Goal: Check status: Check status

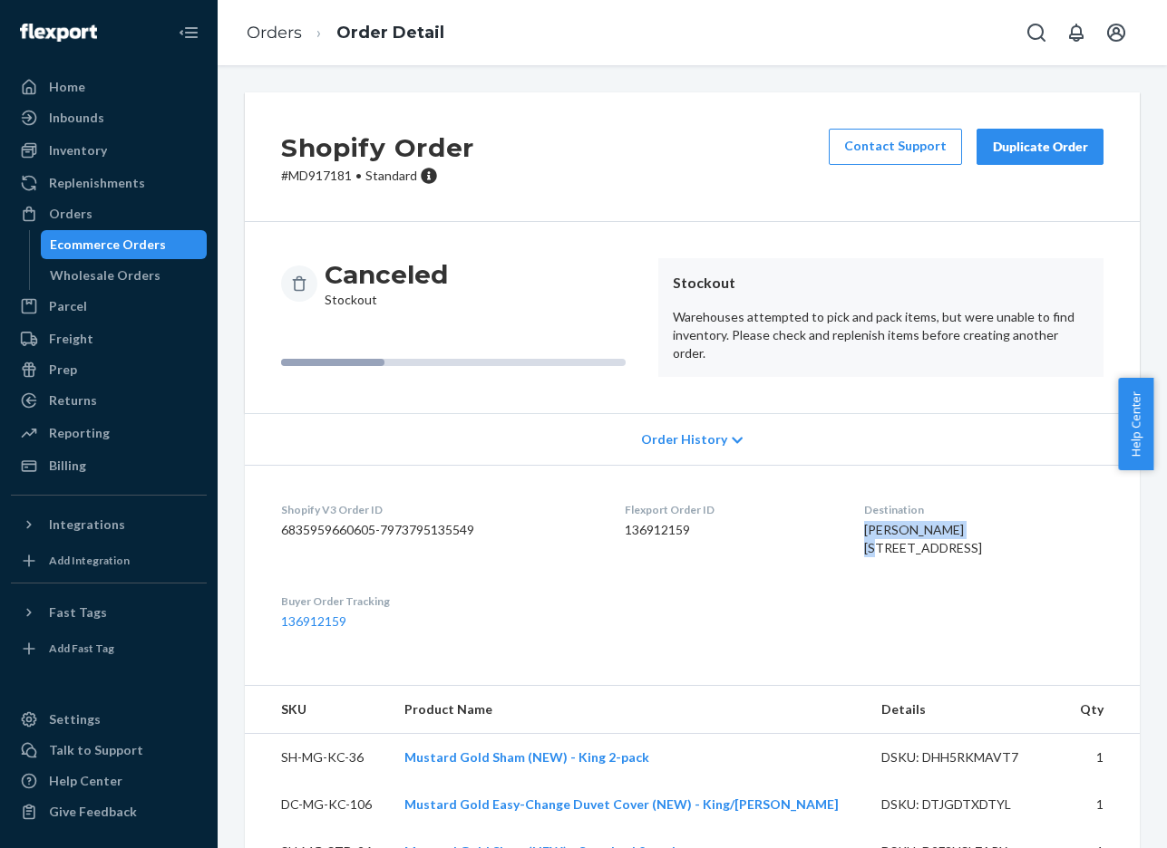
drag, startPoint x: 937, startPoint y: 521, endPoint x: 840, endPoint y: 521, distance: 97.0
click at [840, 521] on dl "Shopify V3 Order ID 6835959660605-7973795135549 Flexport Order ID 136912159 Des…" at bounding box center [692, 566] width 895 height 202
copy span "[PERSON_NAME]"
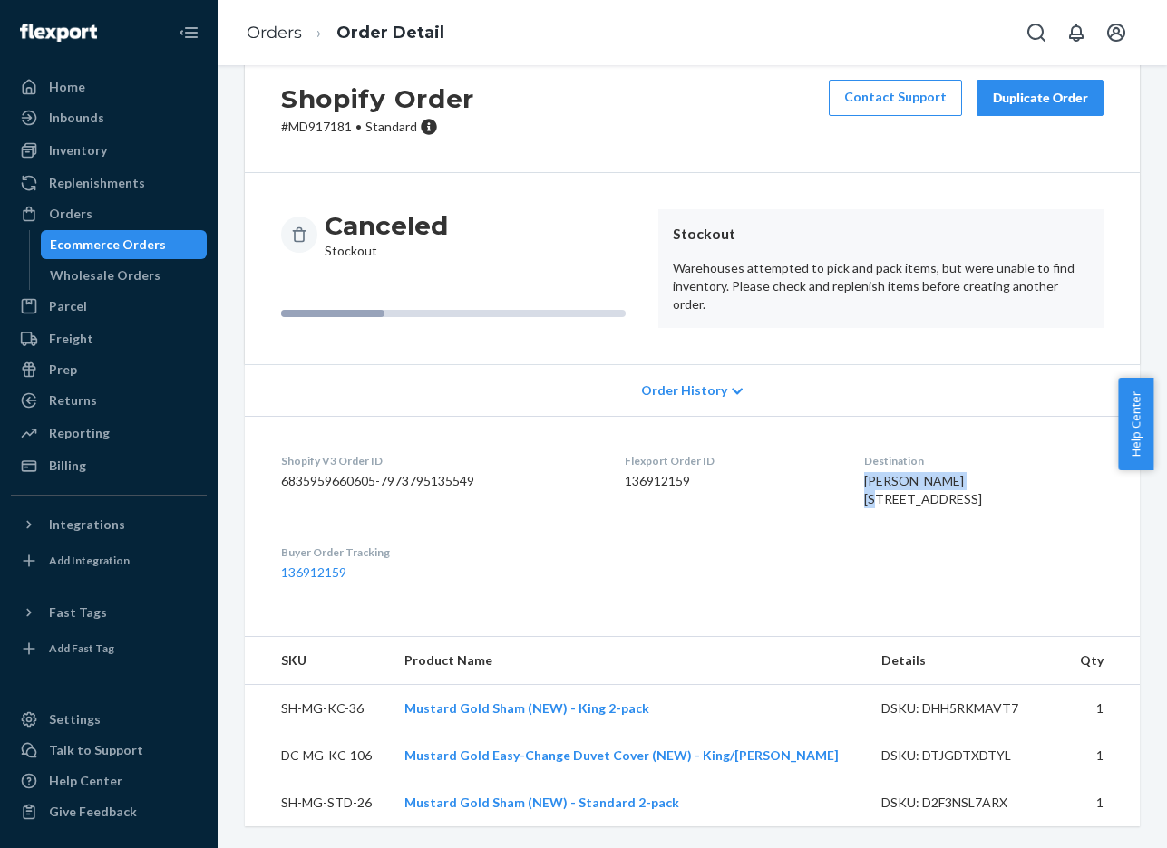
scroll to position [75, 0]
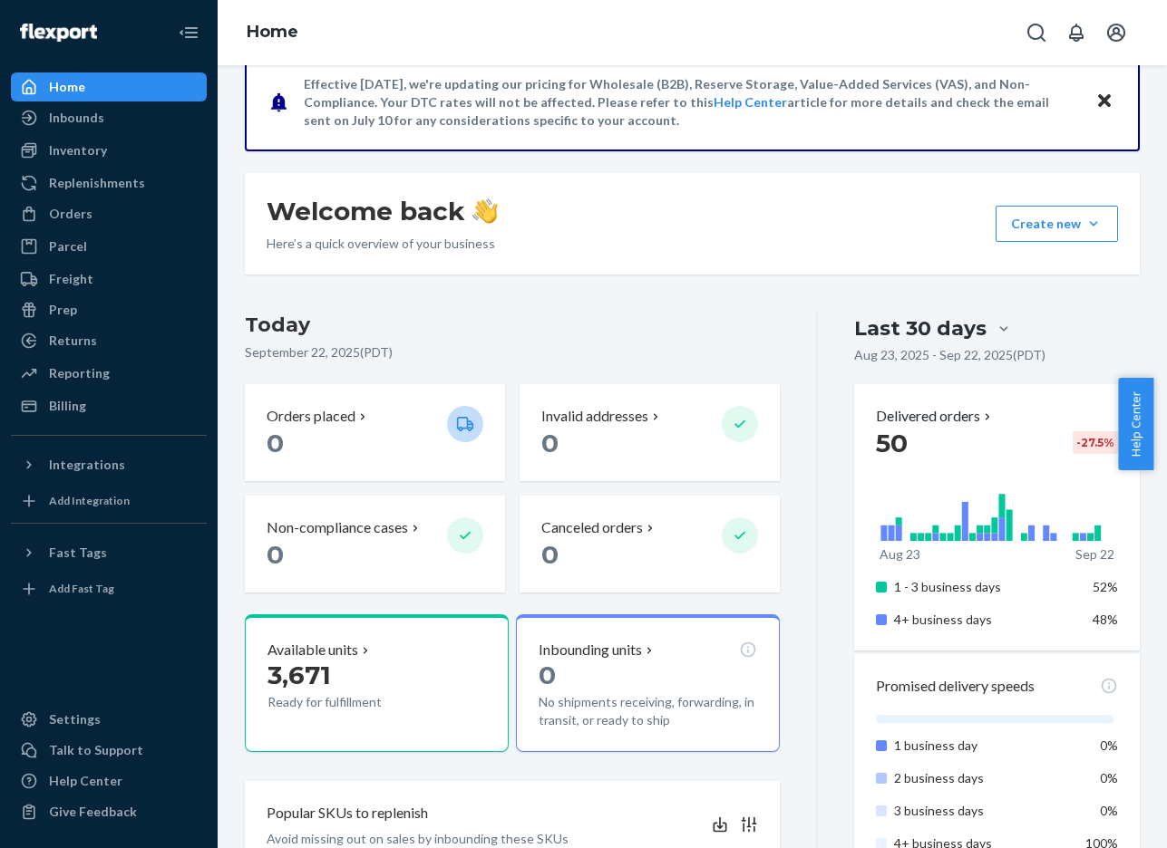
scroll to position [160, 0]
click at [78, 213] on div "Orders" at bounding box center [71, 214] width 44 height 18
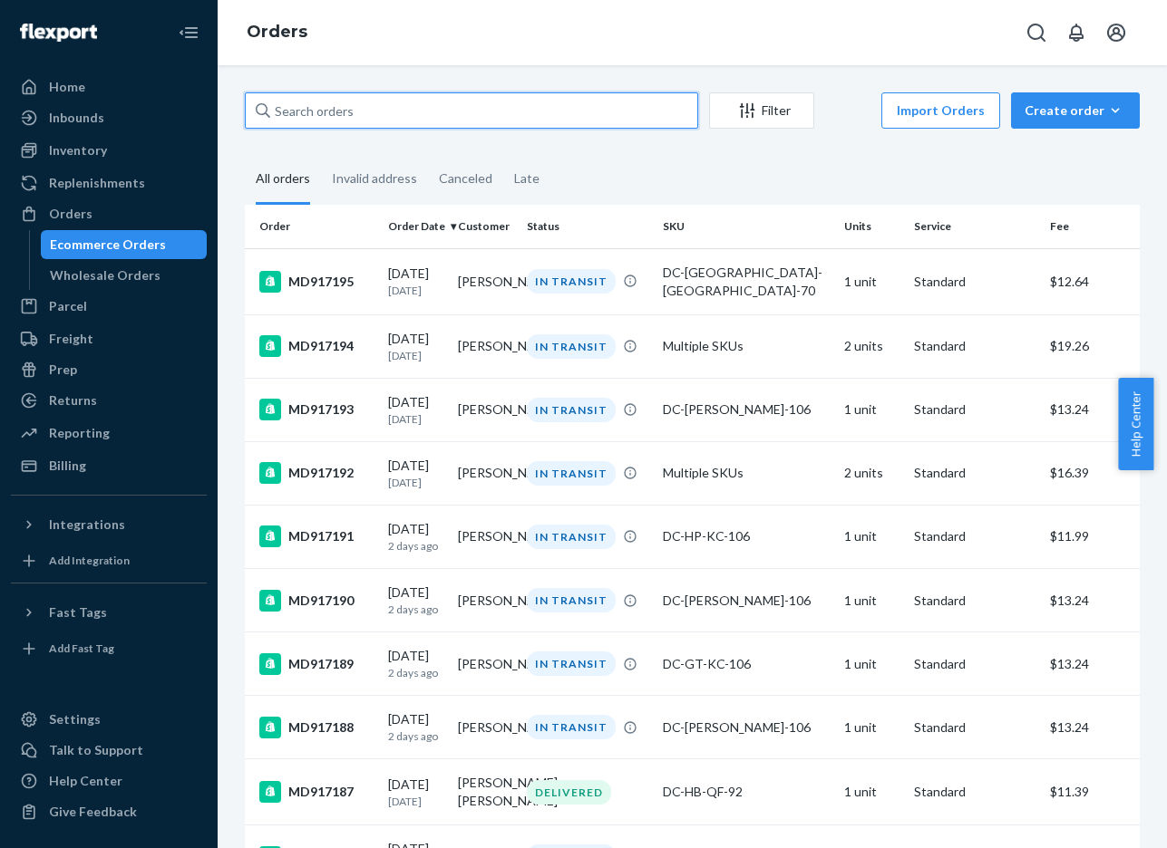
click at [593, 111] on input "text" at bounding box center [471, 110] width 453 height 36
paste input "[PERSON_NAME]"
type input "[PERSON_NAME]"
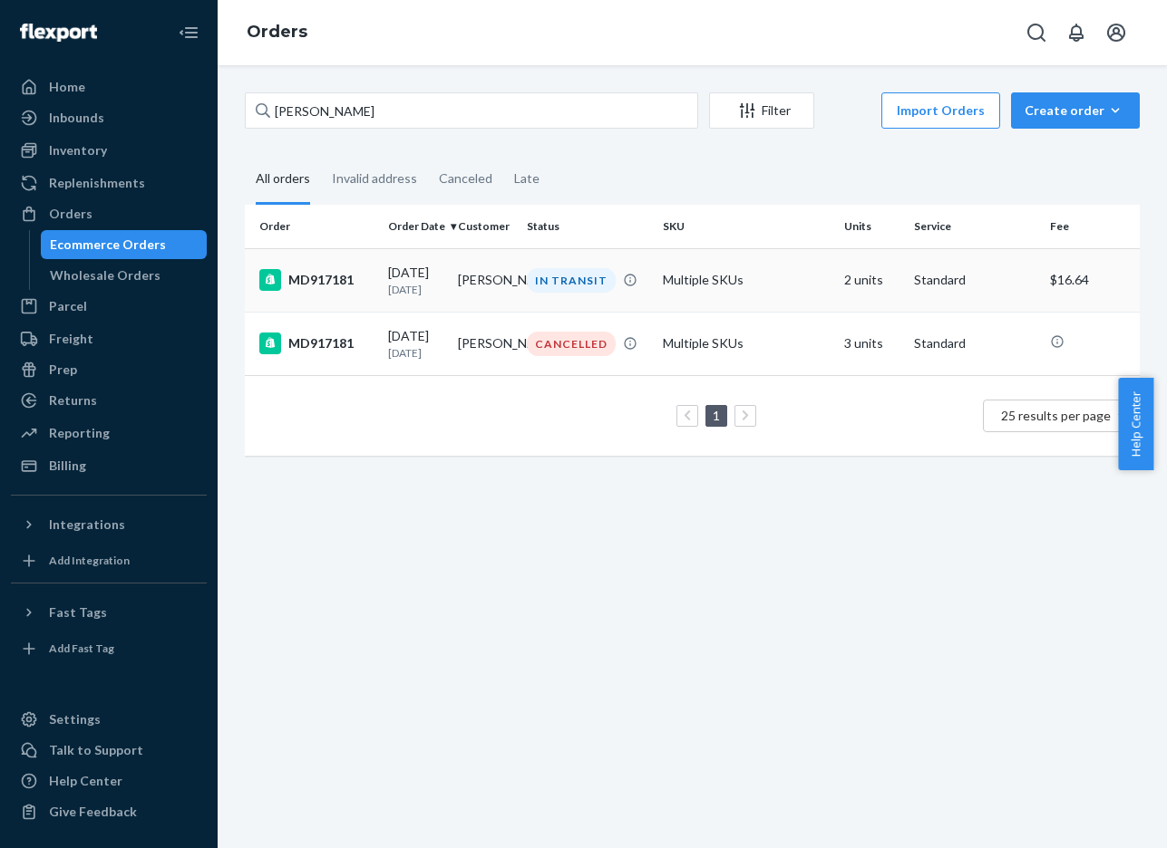
click at [309, 276] on div "MD917181" at bounding box center [316, 280] width 114 height 22
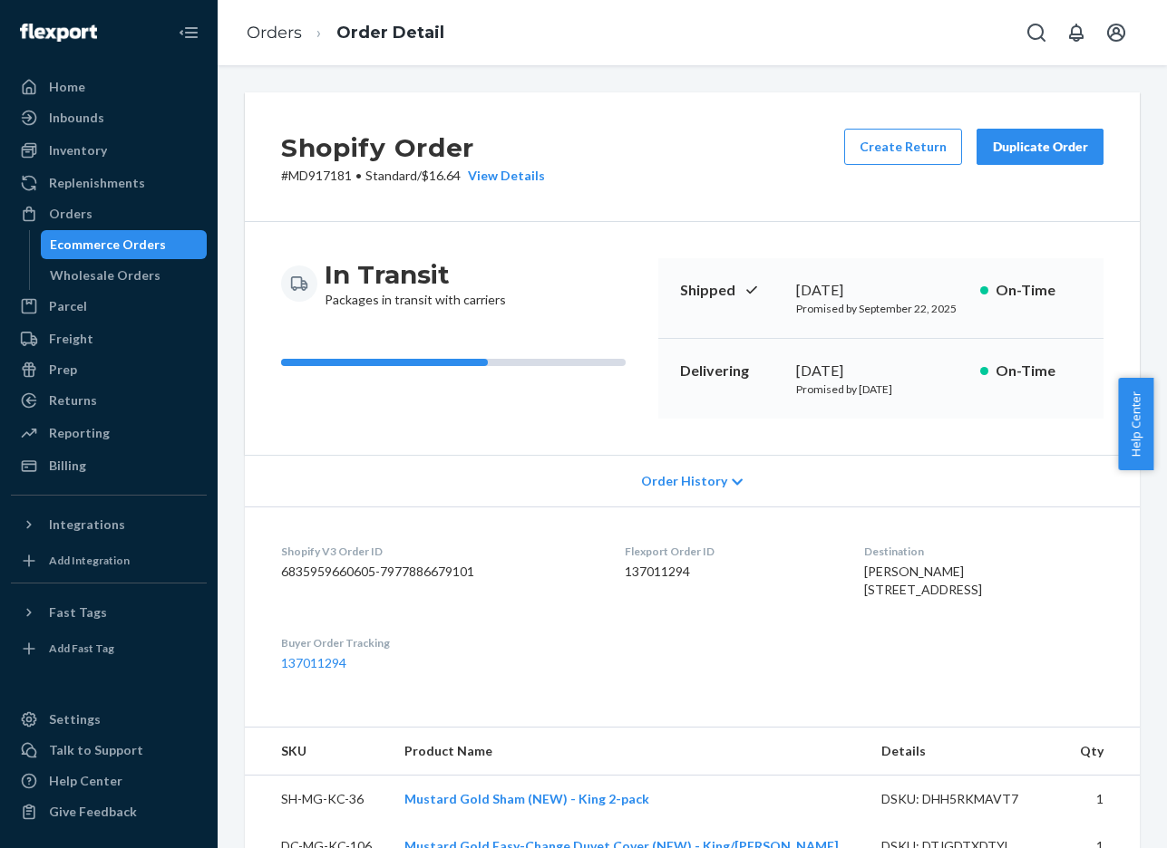
click at [705, 480] on span "Order History" at bounding box center [684, 481] width 86 height 18
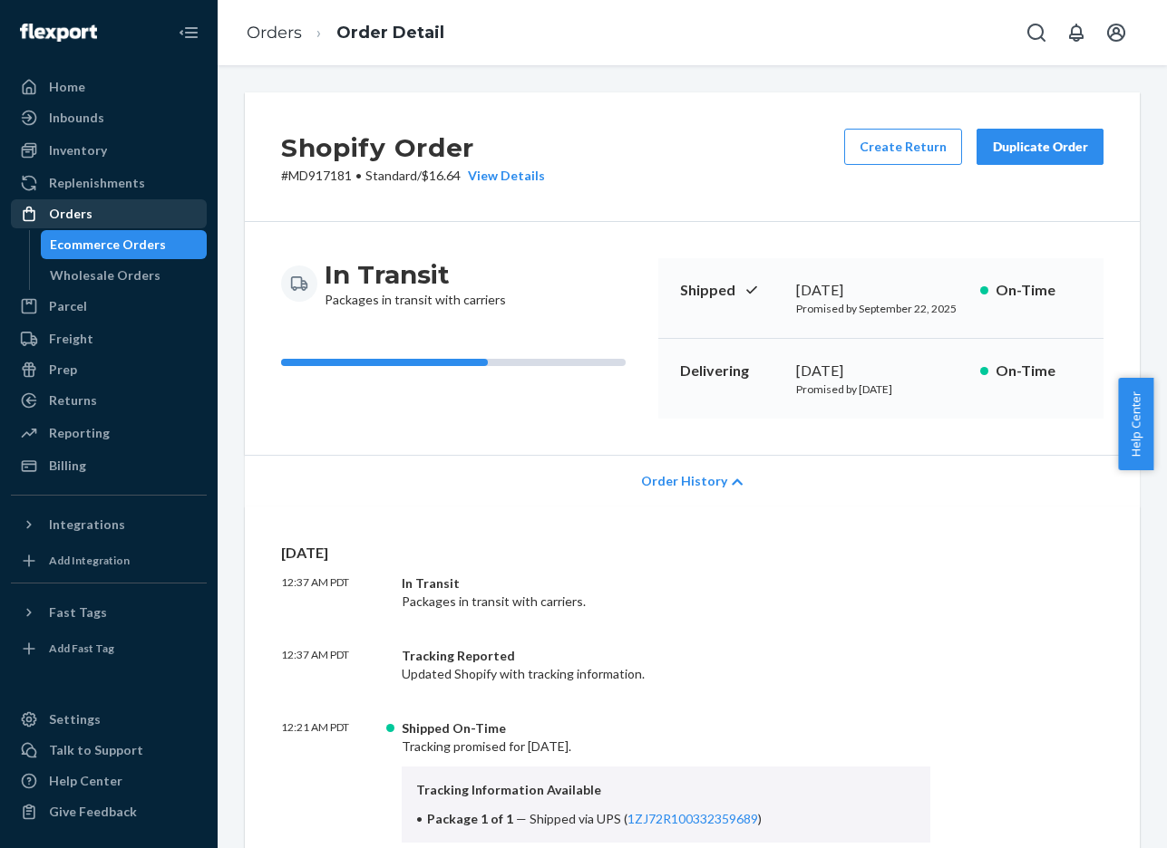
click at [88, 214] on div "Orders" at bounding box center [71, 214] width 44 height 18
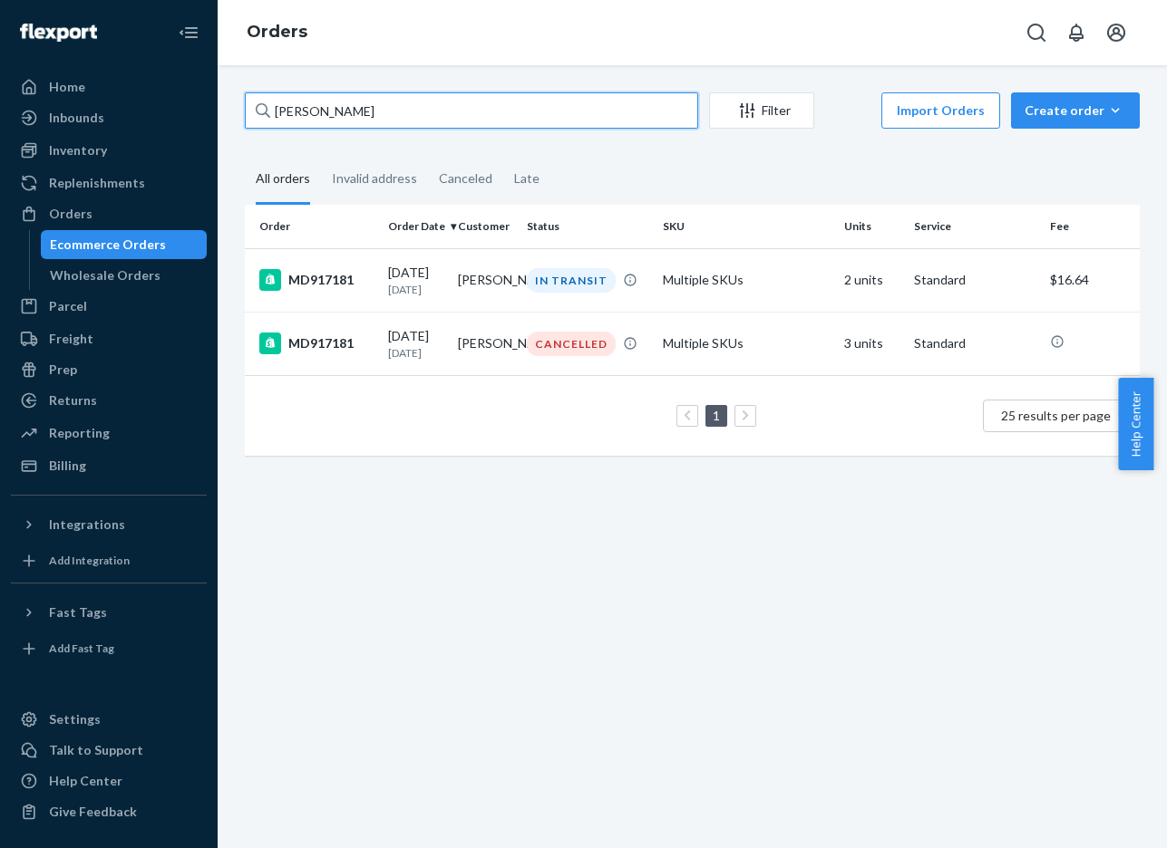
drag, startPoint x: 392, startPoint y: 121, endPoint x: 247, endPoint y: 104, distance: 146.1
click at [247, 104] on input "[PERSON_NAME]" at bounding box center [471, 110] width 453 height 36
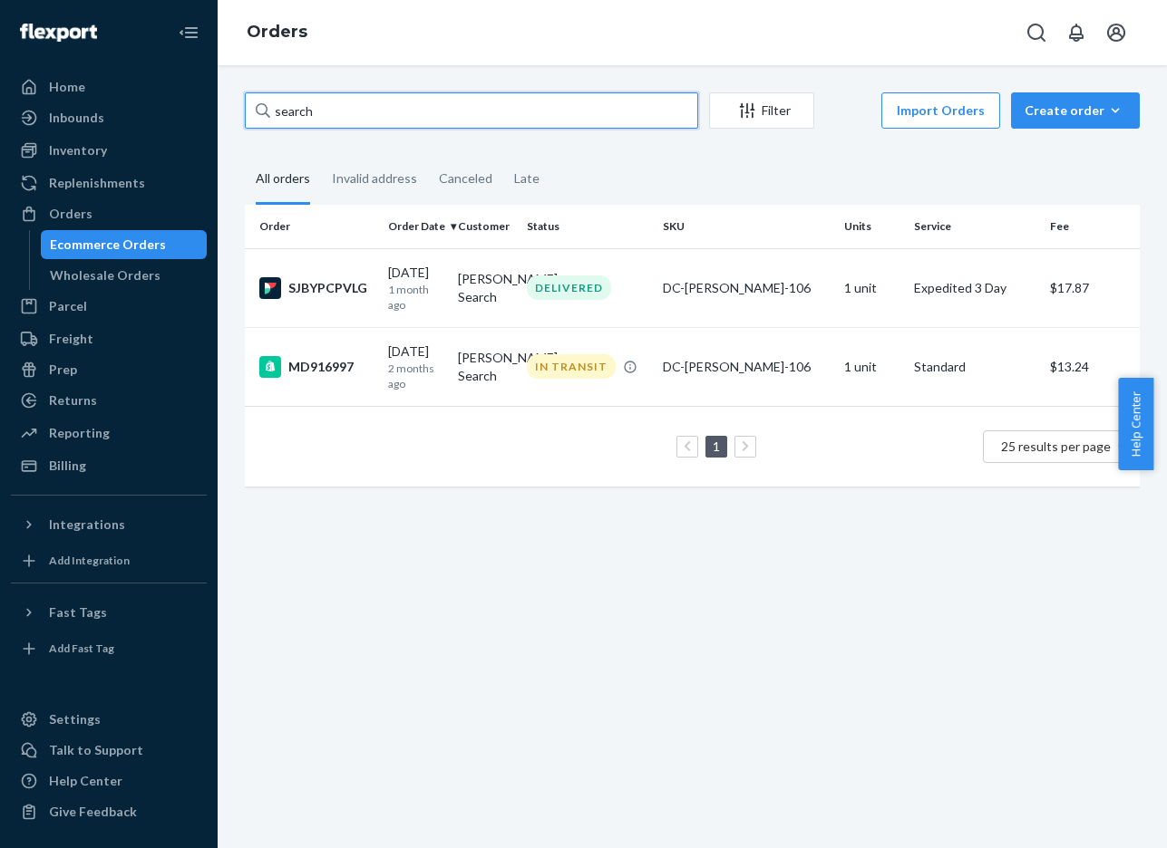
click at [454, 93] on input "search" at bounding box center [471, 110] width 453 height 36
drag, startPoint x: 442, startPoint y: 103, endPoint x: 199, endPoint y: 108, distance: 243.9
click at [199, 108] on div "Home Inbounds Shipping Plans Problems Inventory Products Replenishments Orders …" at bounding box center [583, 424] width 1167 height 848
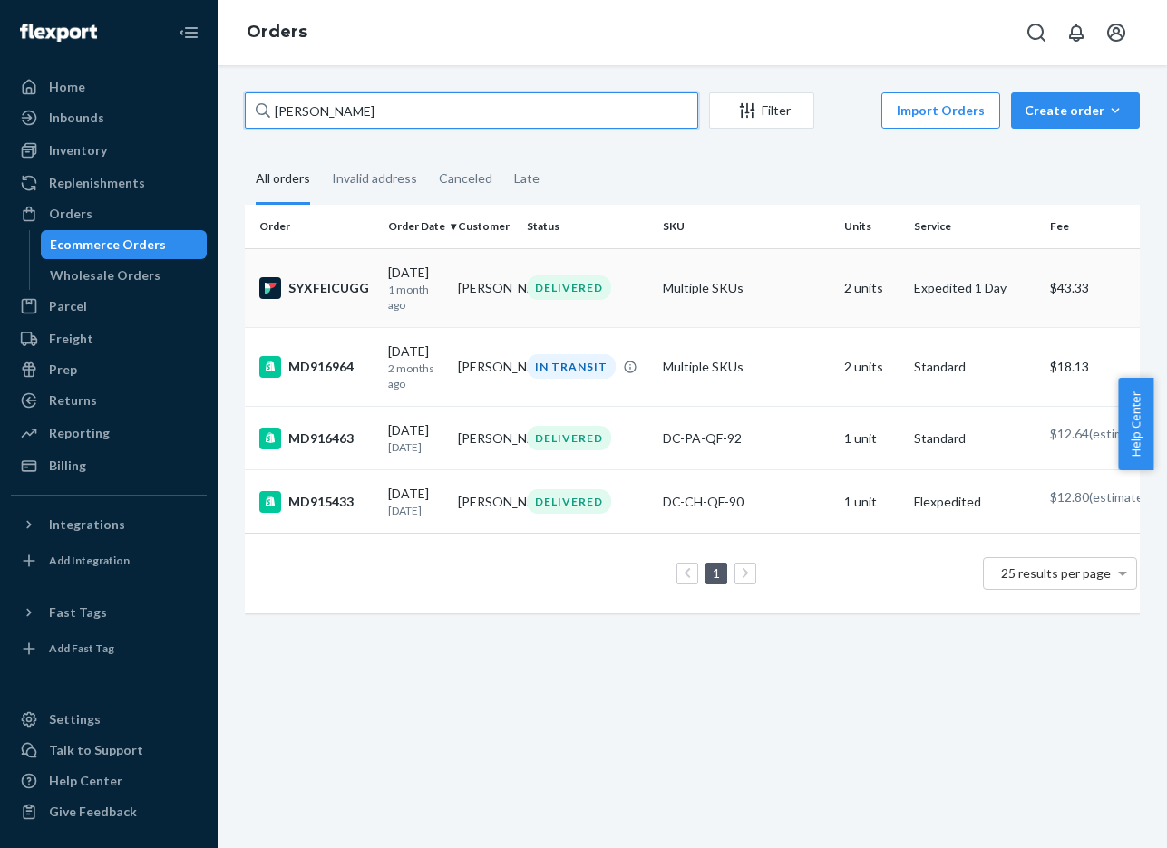
type input "[PERSON_NAME]"
click at [343, 289] on div "SYXFEICUGG" at bounding box center [316, 288] width 114 height 22
click at [333, 366] on div "MD916964" at bounding box center [316, 367] width 114 height 22
drag, startPoint x: 378, startPoint y: 115, endPoint x: 266, endPoint y: 109, distance: 111.7
click at [266, 109] on div "[PERSON_NAME]" at bounding box center [471, 110] width 453 height 36
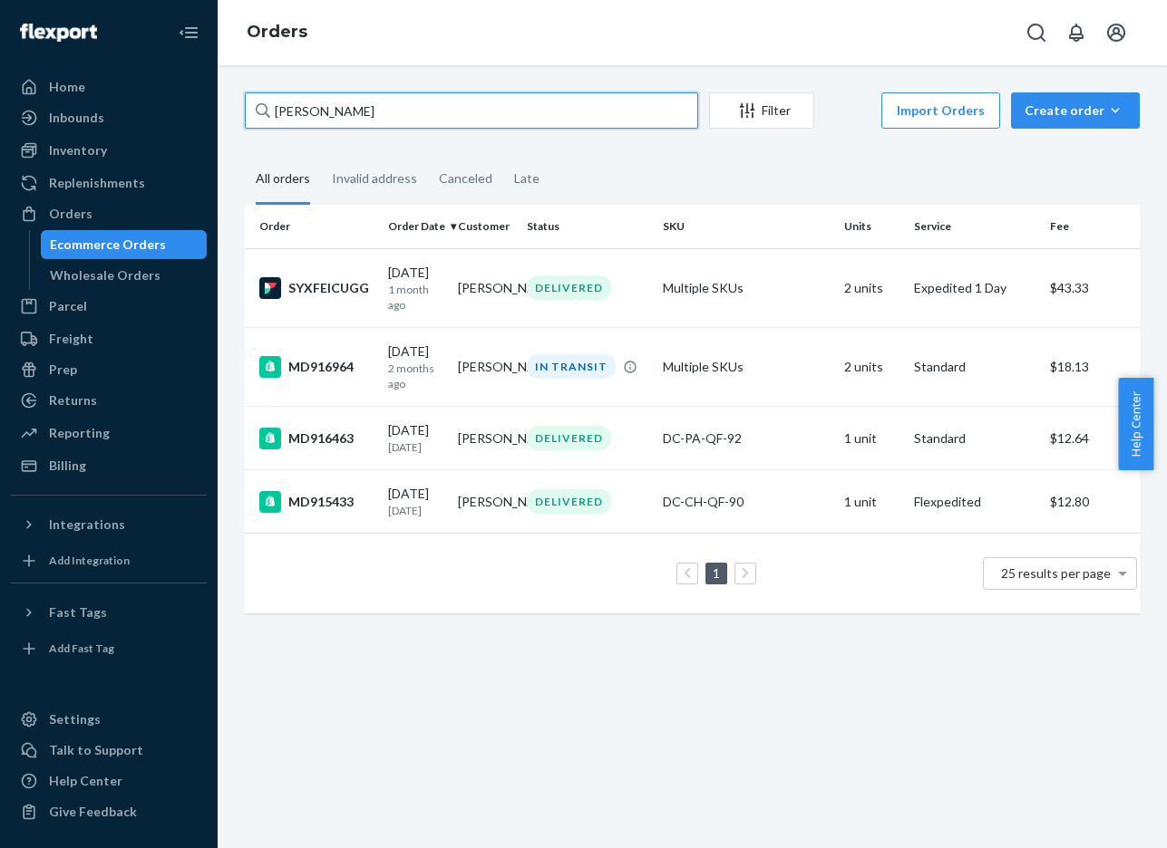
paste input "133035862"
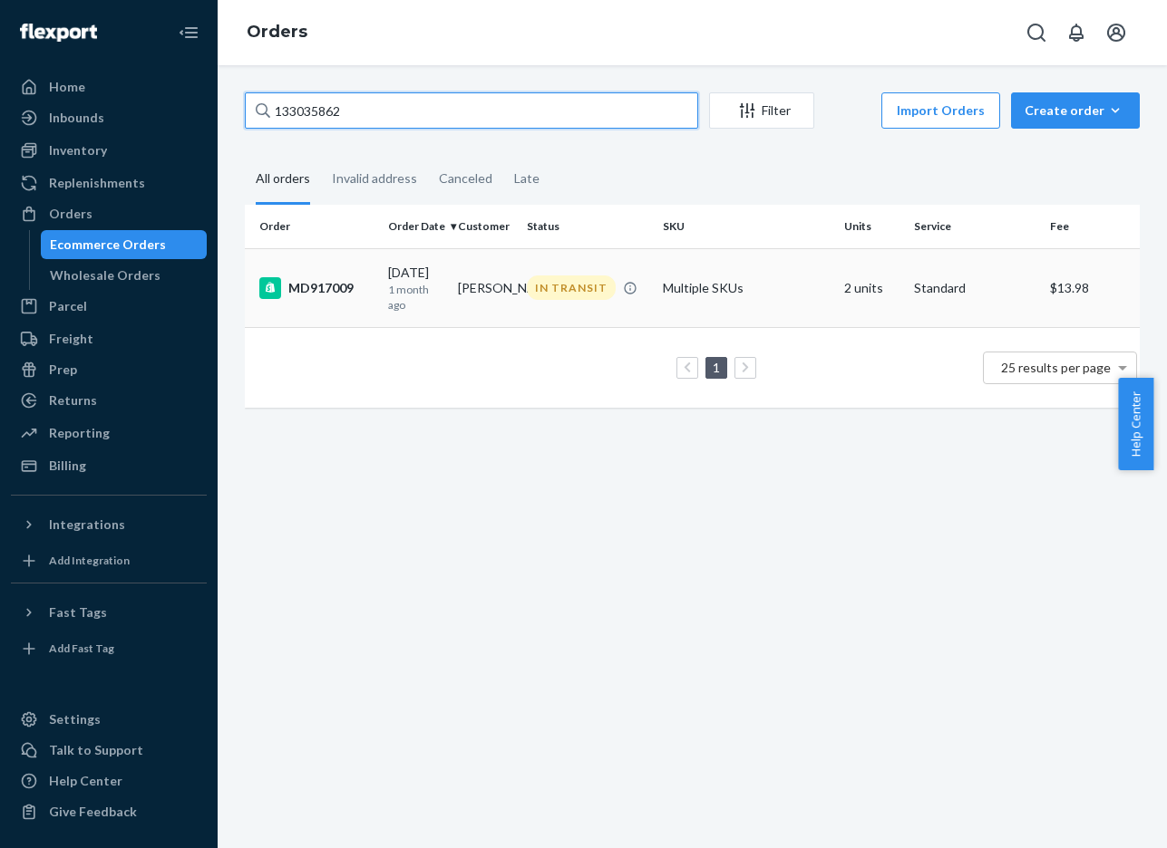
type input "133035862"
click at [315, 288] on div "MD917009" at bounding box center [316, 288] width 114 height 22
click at [328, 278] on div "MD917009" at bounding box center [316, 288] width 114 height 22
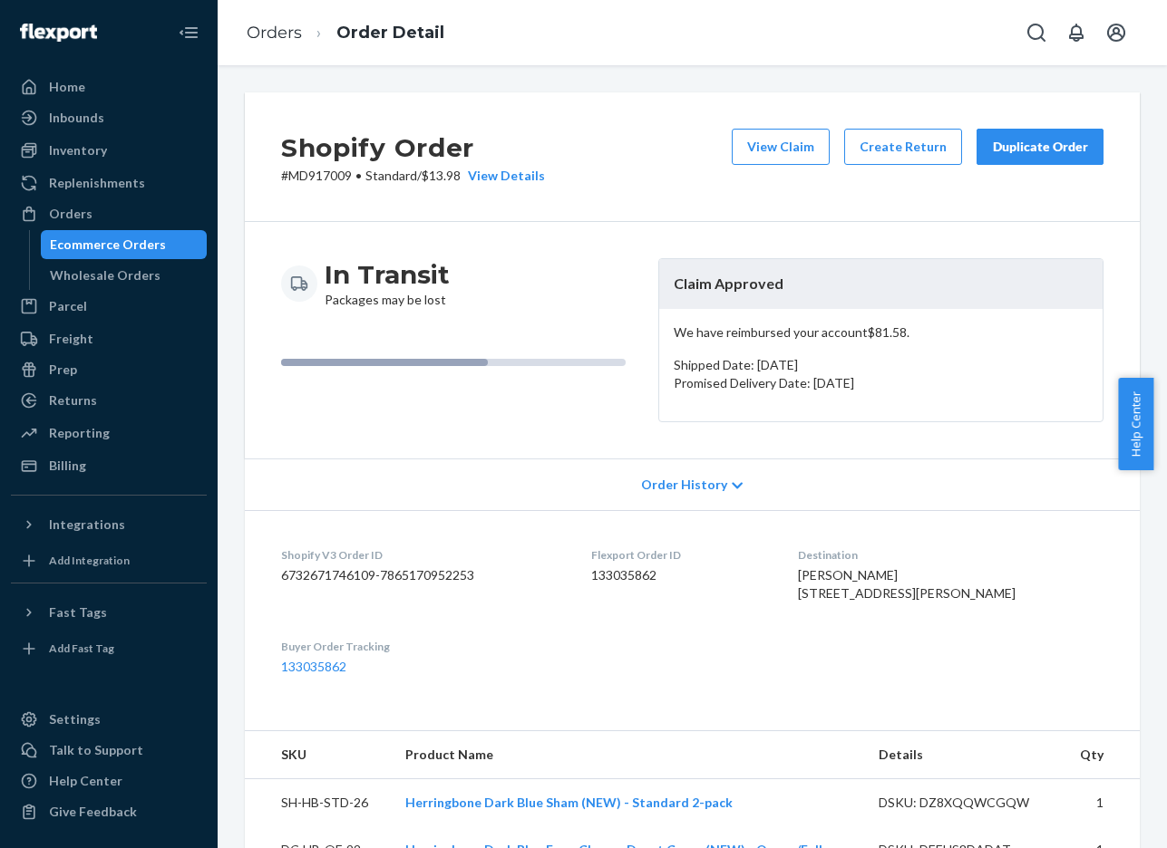
click at [120, 247] on div "Ecommerce Orders" at bounding box center [108, 245] width 116 height 18
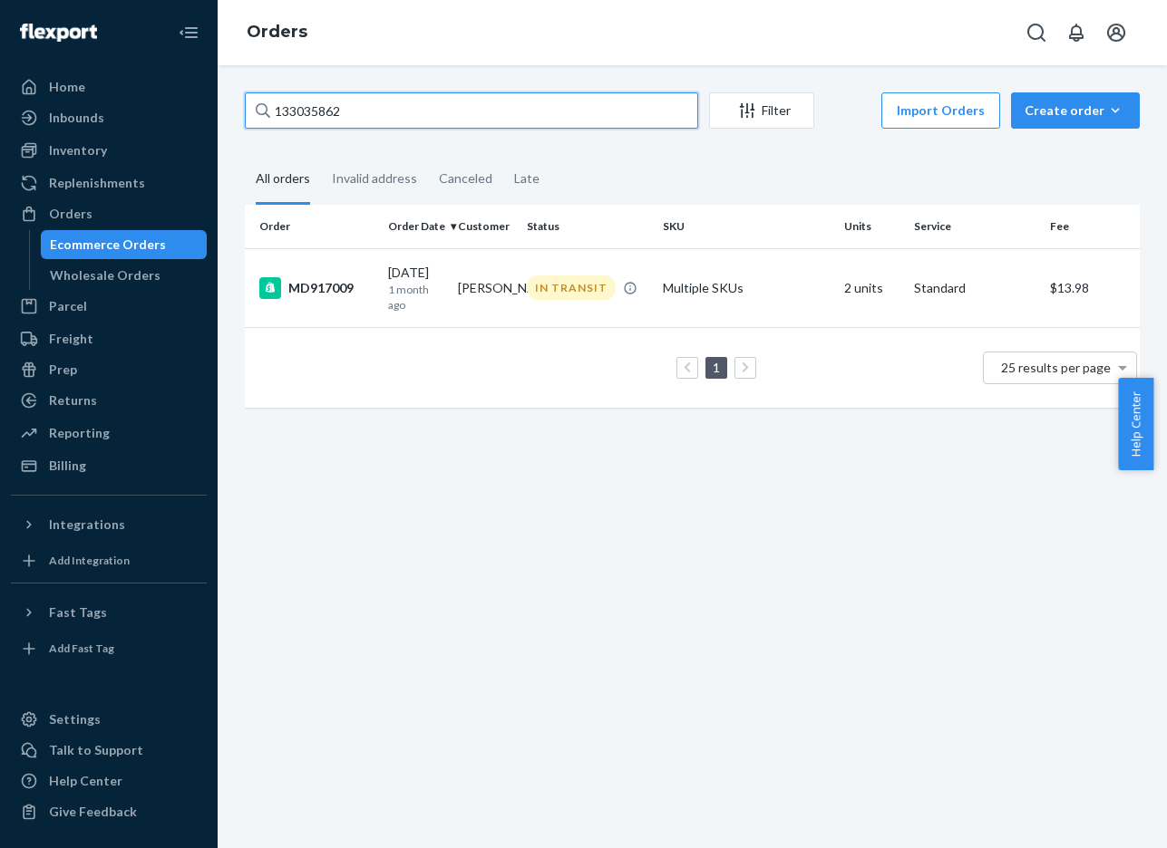
drag, startPoint x: 383, startPoint y: 114, endPoint x: 209, endPoint y: 101, distance: 173.7
click at [209, 101] on div "Home Inbounds Shipping Plans Problems Inventory Products Replenishments Orders …" at bounding box center [583, 424] width 1167 height 848
click at [548, 370] on div "1 25 results per page" at bounding box center [697, 368] width 877 height 58
click at [343, 285] on div "MD917009" at bounding box center [316, 288] width 114 height 22
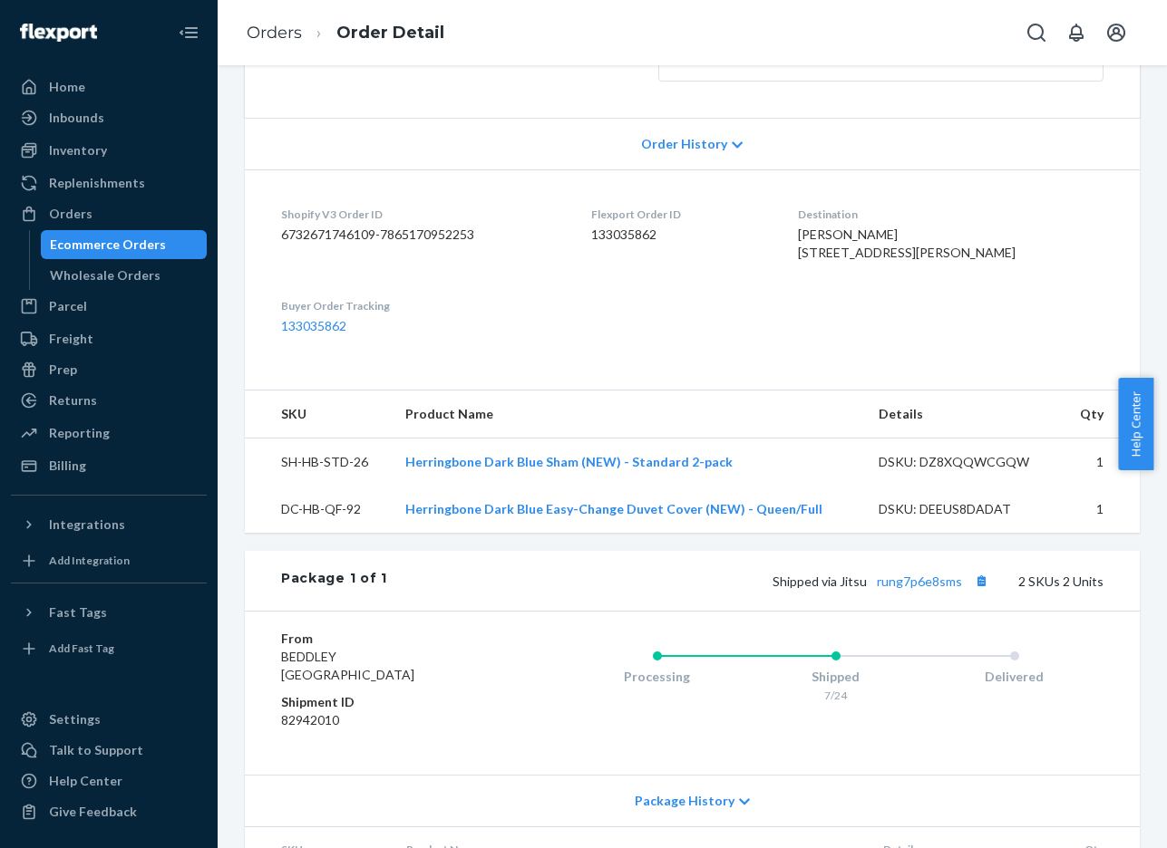
scroll to position [343, 0]
click at [732, 146] on icon at bounding box center [737, 143] width 11 height 13
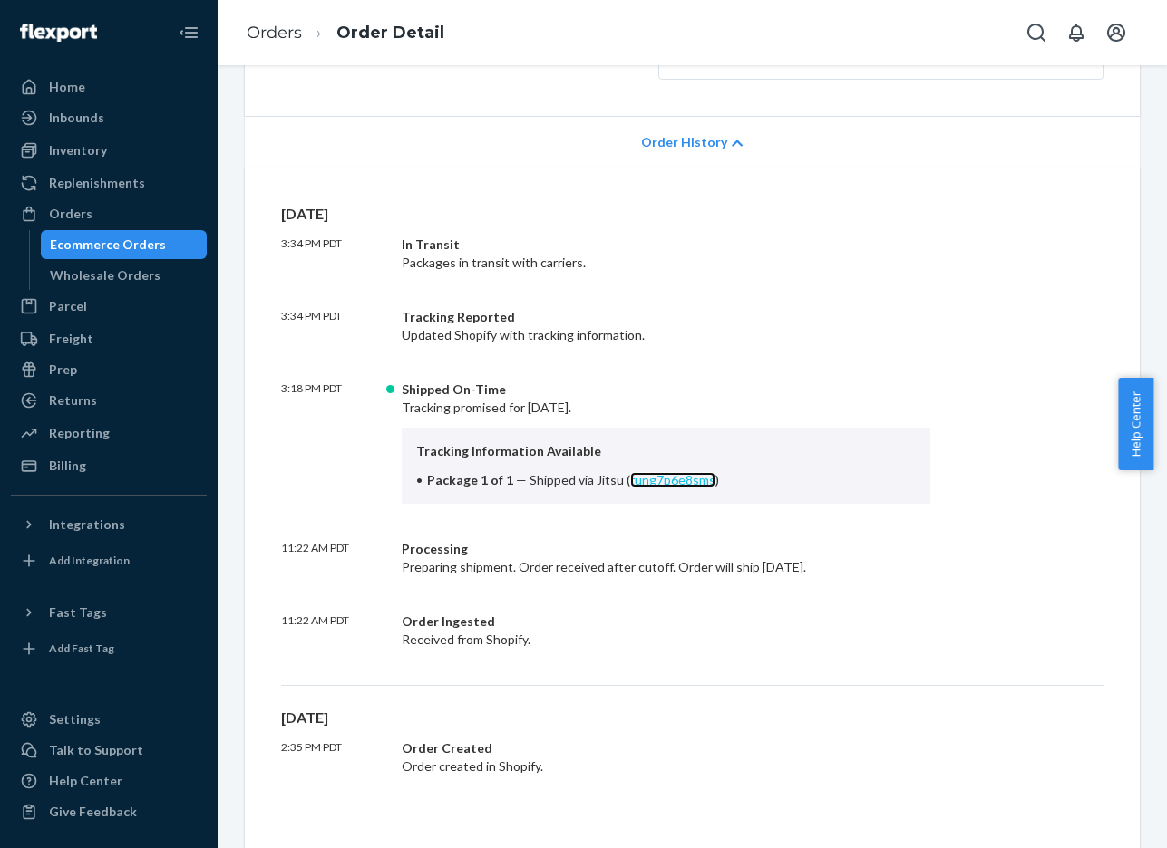
click at [669, 482] on link "rung7p6e8sms" at bounding box center [672, 479] width 85 height 15
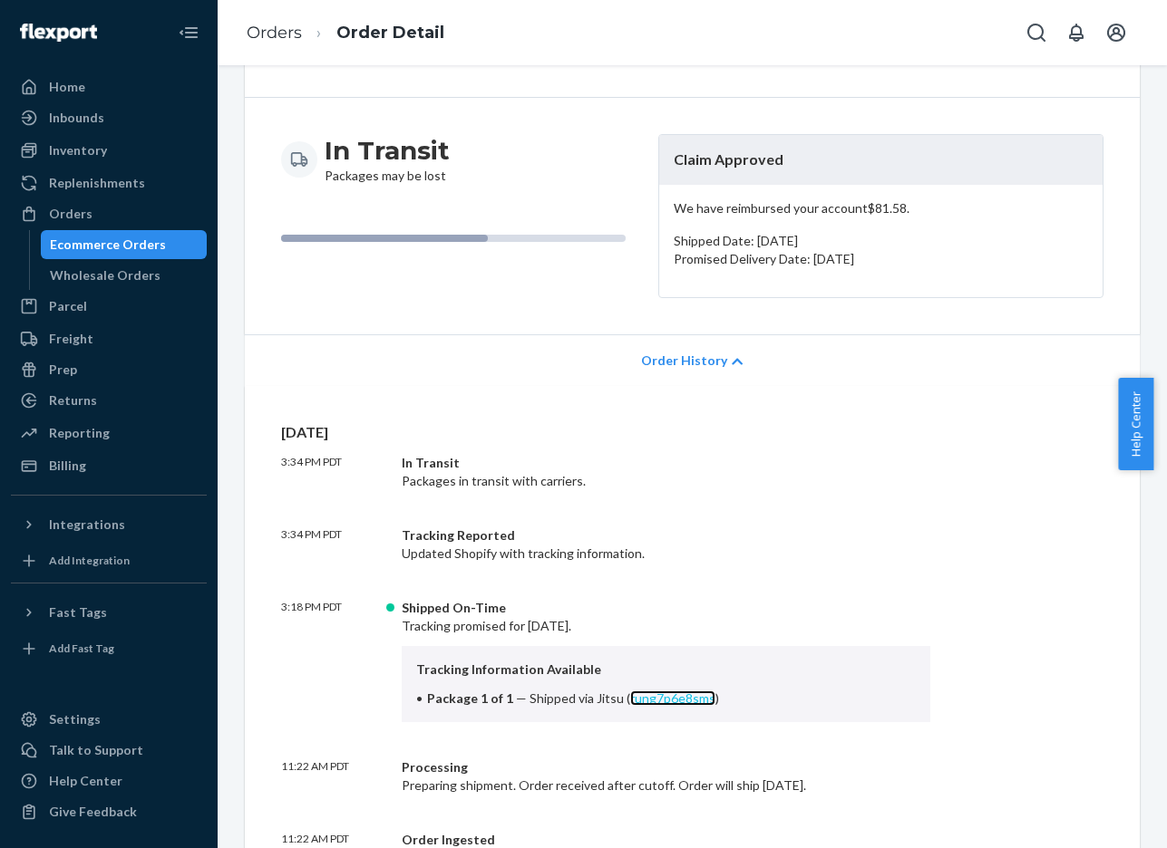
scroll to position [0, 0]
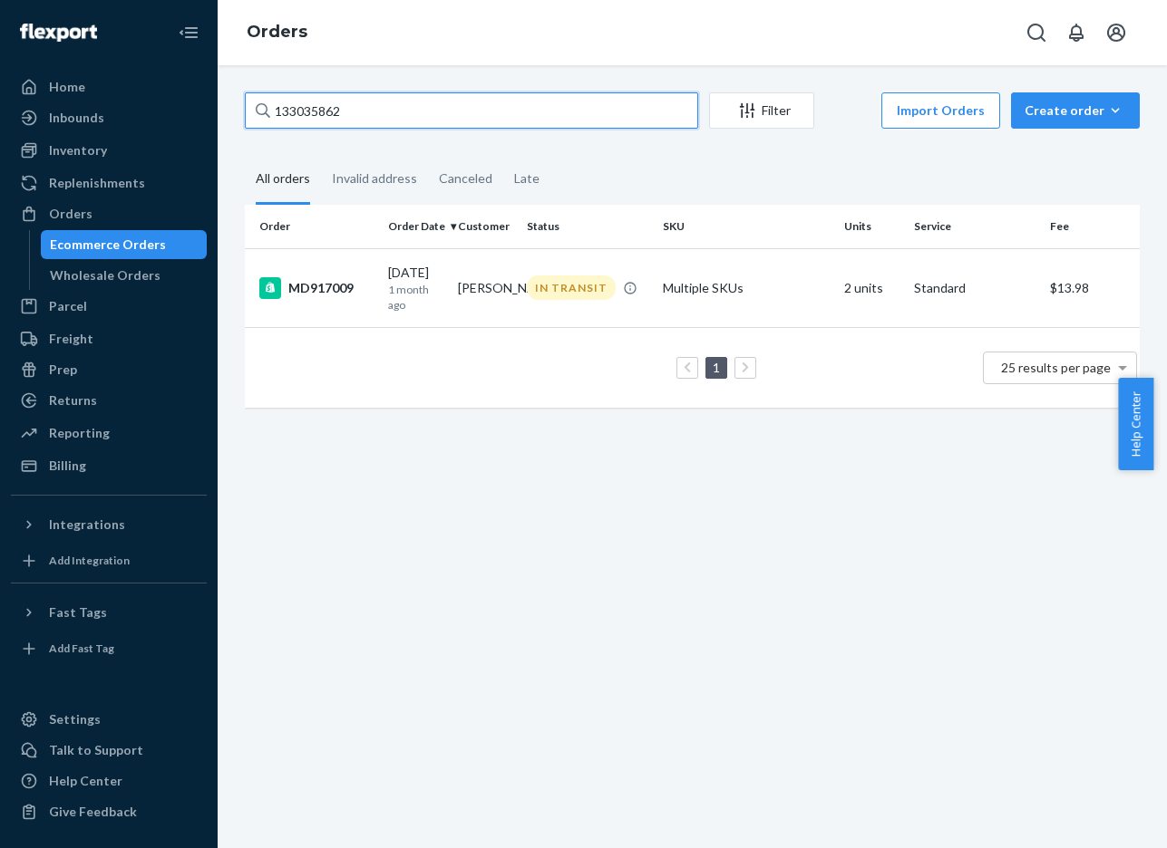
click at [428, 118] on input "133035862" at bounding box center [471, 110] width 453 height 36
drag, startPoint x: 420, startPoint y: 117, endPoint x: 263, endPoint y: 87, distance: 159.6
click at [263, 87] on div "133035862 Filter Import Orders Create order Ecommerce order Removal order All o…" at bounding box center [692, 456] width 949 height 783
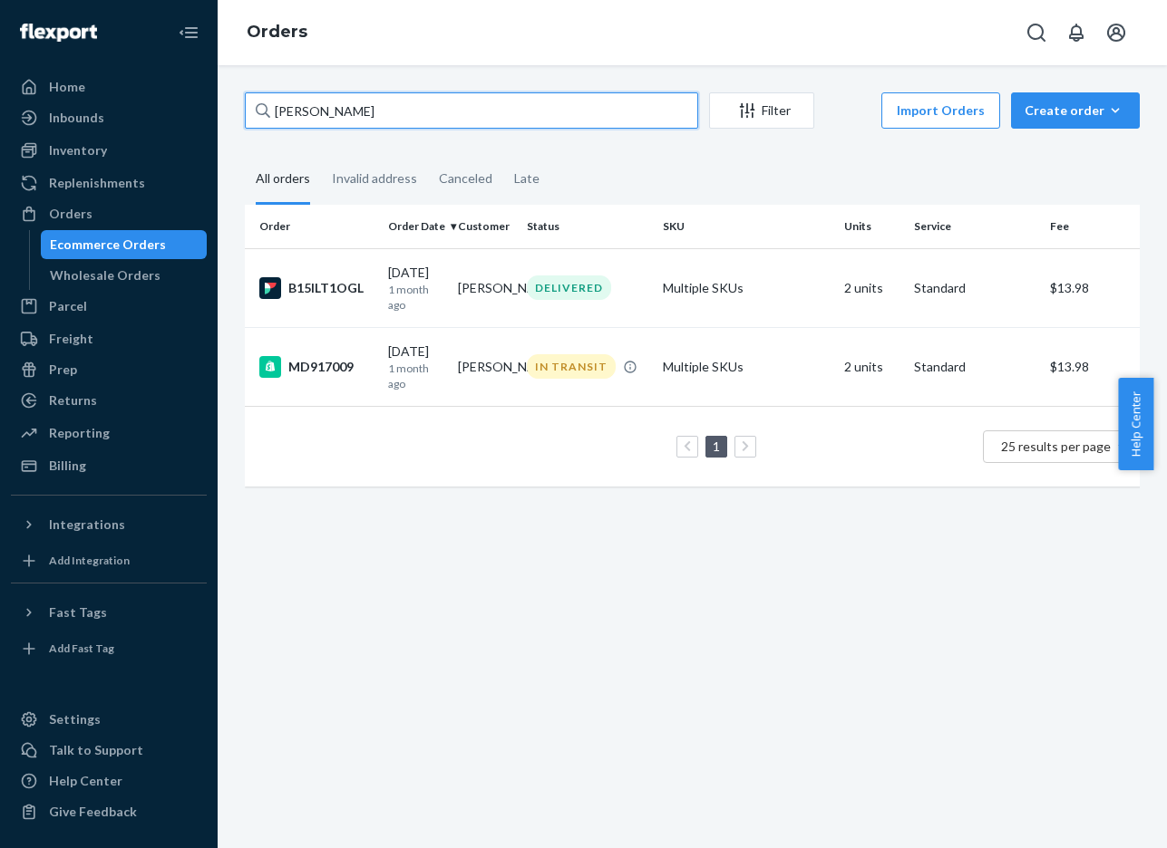
type input "[PERSON_NAME]"
click at [338, 369] on div "MD917009" at bounding box center [316, 367] width 114 height 22
drag, startPoint x: 361, startPoint y: 111, endPoint x: 168, endPoint y: 108, distance: 193.1
click at [168, 108] on div "Home Inbounds Shipping Plans Problems Inventory Products Replenishments Orders …" at bounding box center [583, 424] width 1167 height 848
type input "sugden"
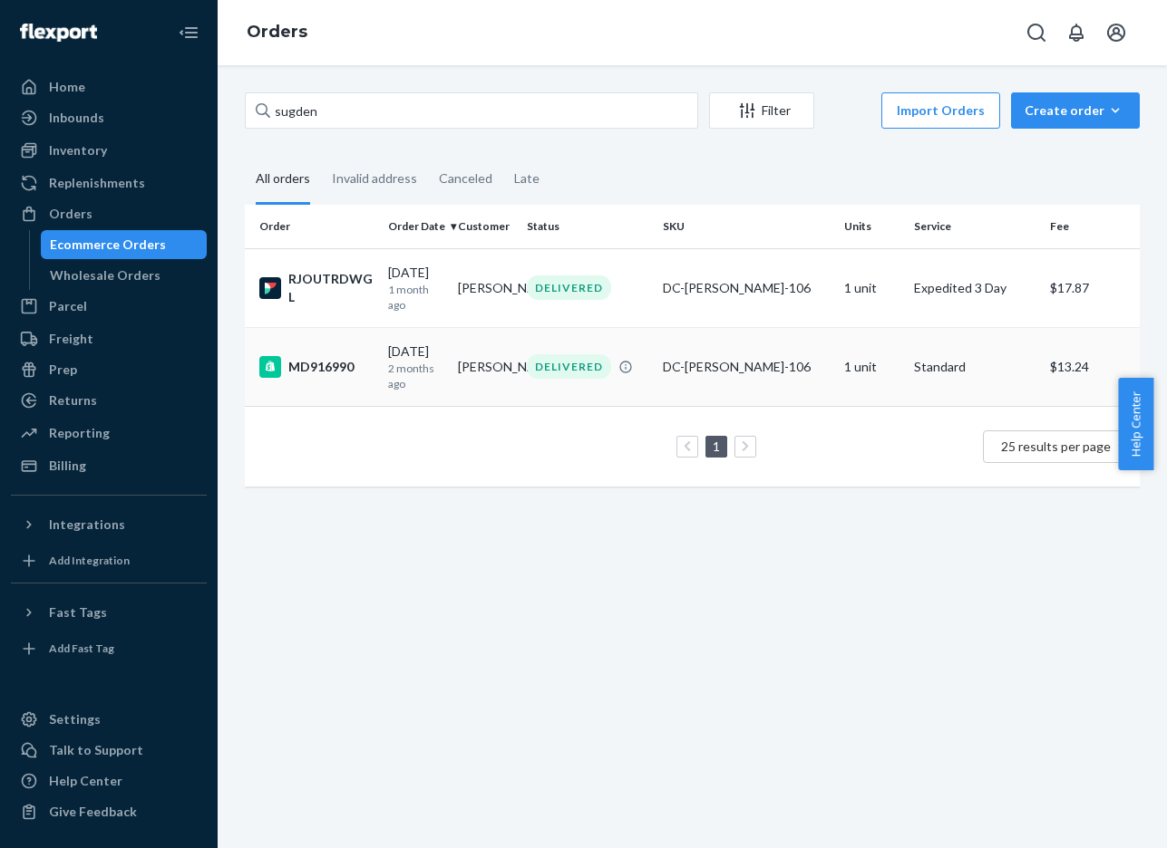
click at [327, 369] on div "MD916990" at bounding box center [316, 367] width 114 height 22
click at [305, 279] on div "RJOUTRDWGL" at bounding box center [316, 288] width 114 height 36
click at [322, 371] on div "MD916990" at bounding box center [316, 367] width 114 height 22
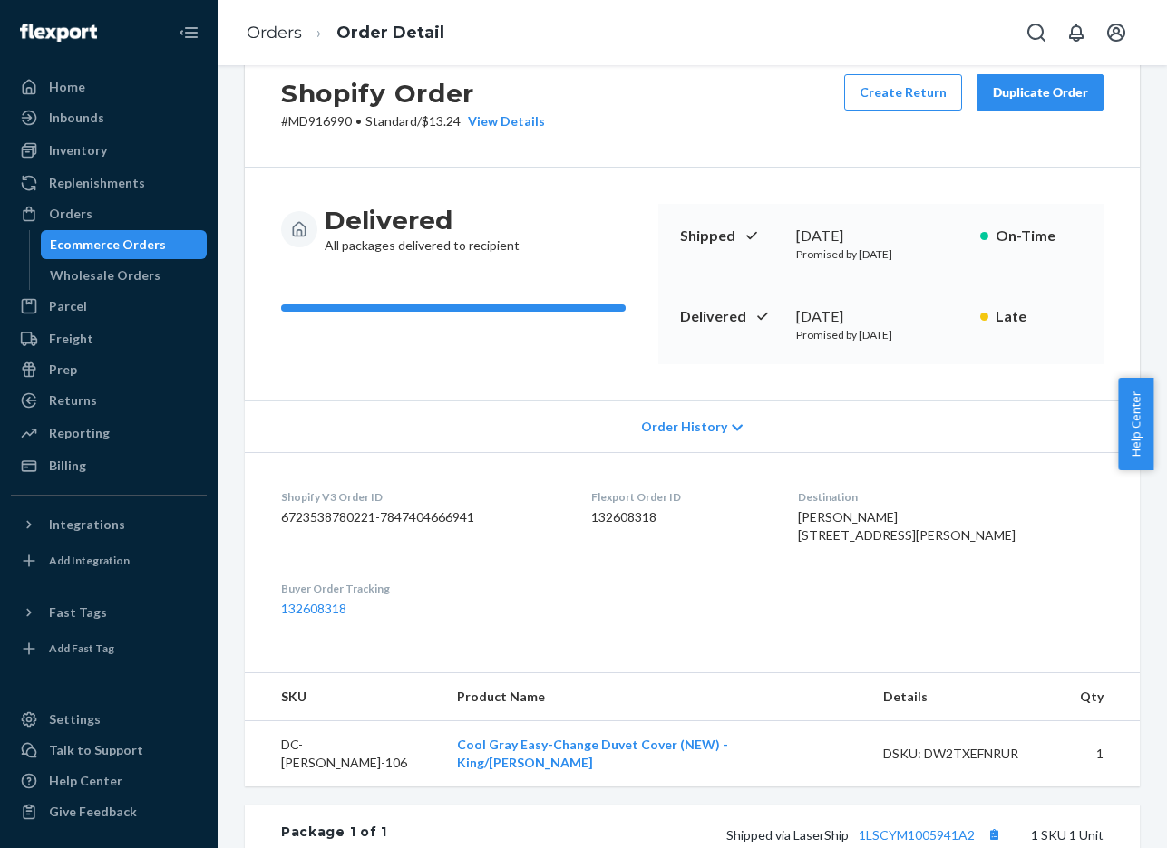
scroll to position [53, 0]
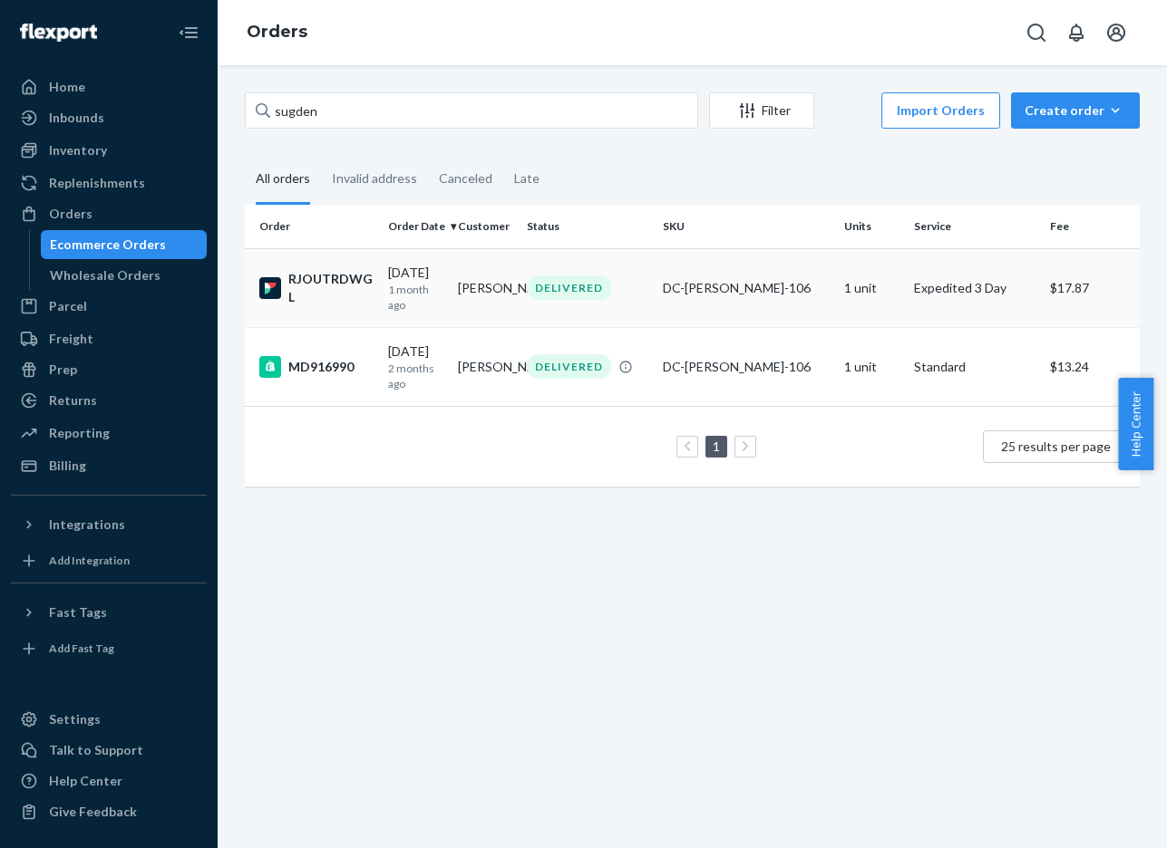
click at [331, 277] on div "RJOUTRDWGL" at bounding box center [316, 288] width 114 height 36
click at [317, 367] on div "MD916990" at bounding box center [316, 367] width 114 height 22
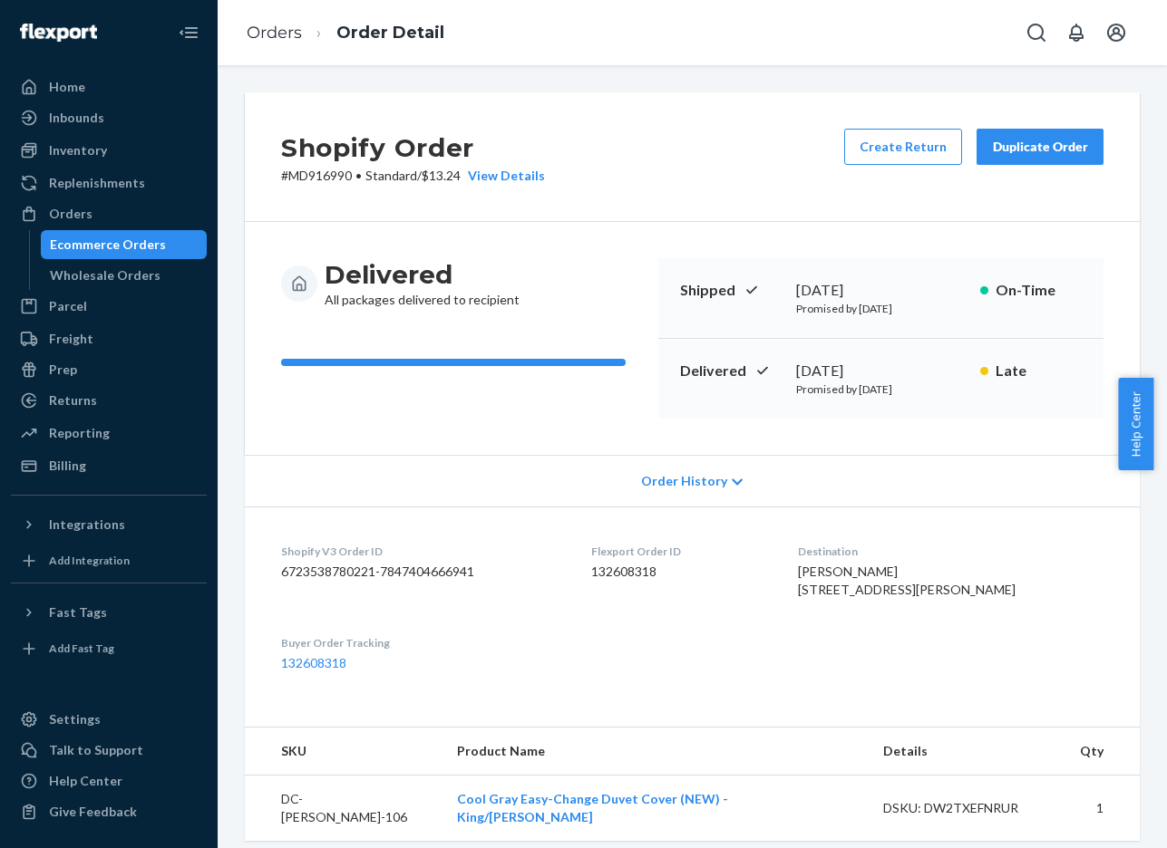
click at [698, 480] on span "Order History" at bounding box center [684, 481] width 86 height 18
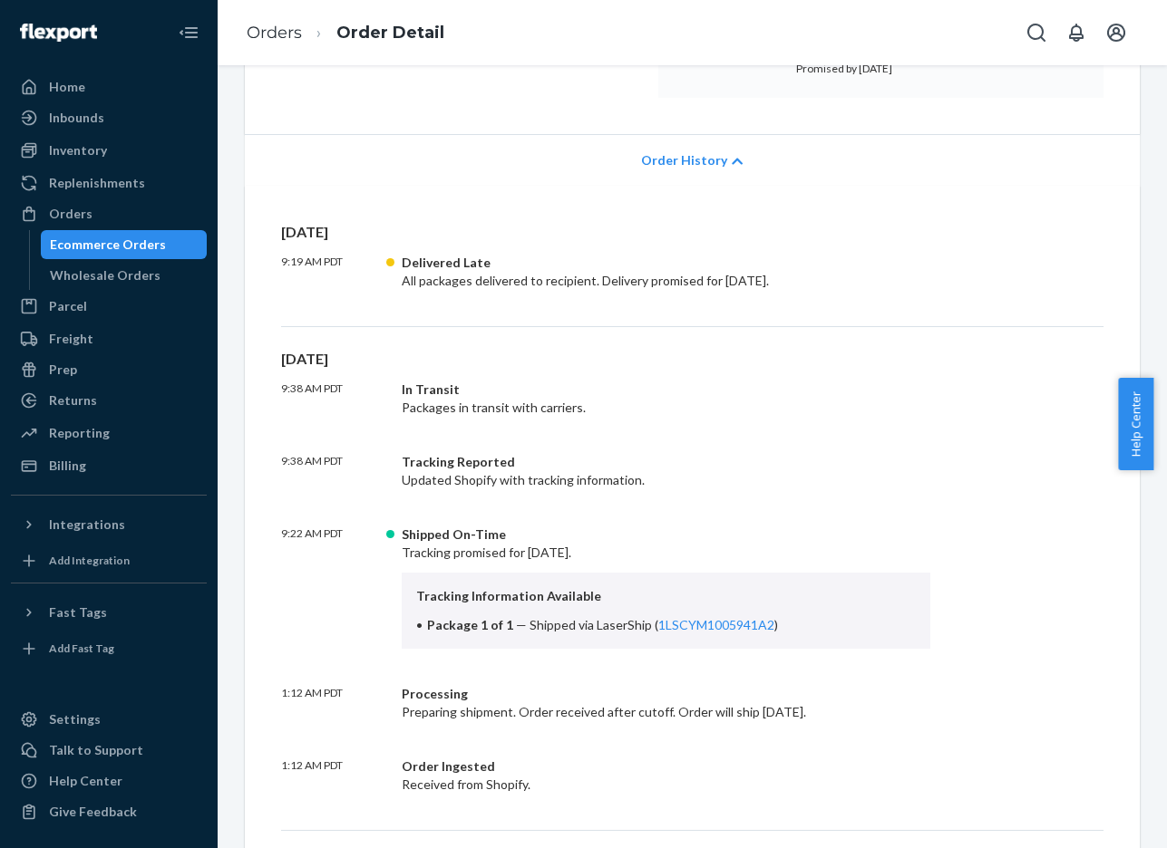
scroll to position [334, 0]
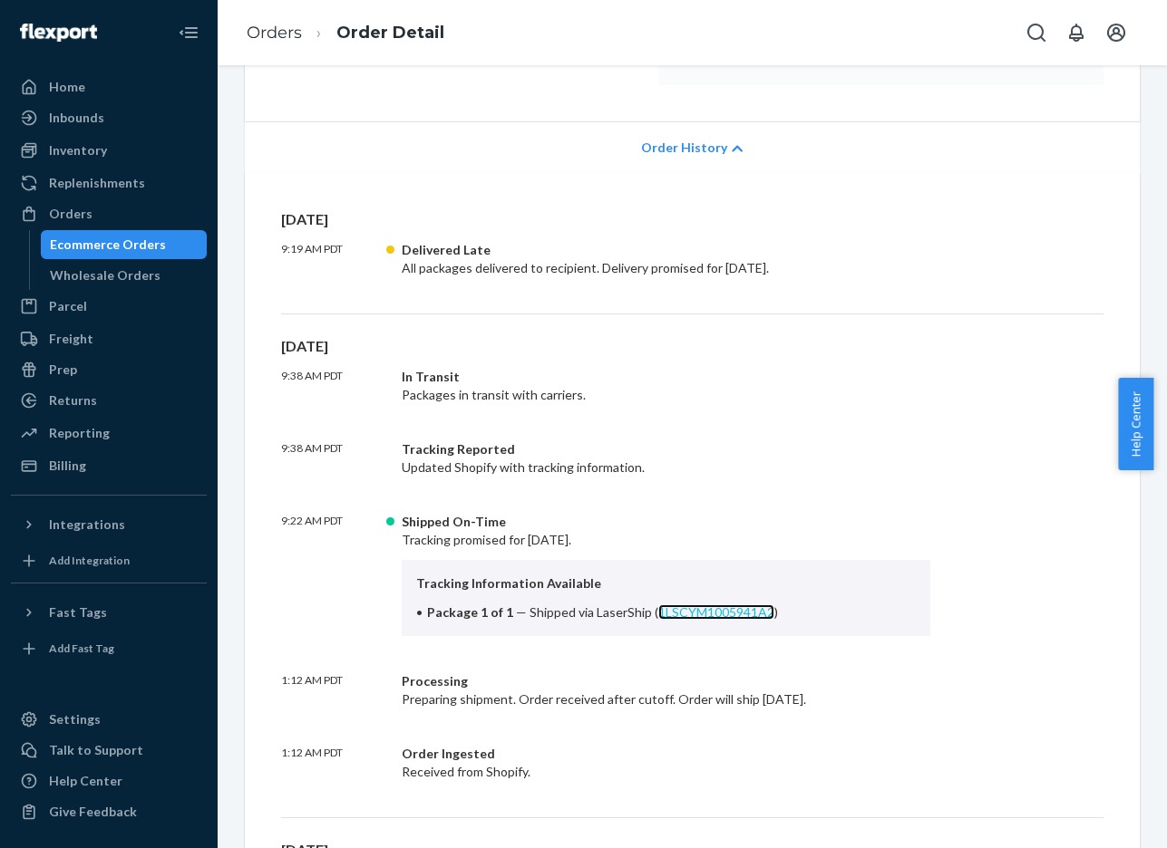
click at [711, 611] on link "1LSCYM1005941A2" at bounding box center [716, 612] width 116 height 15
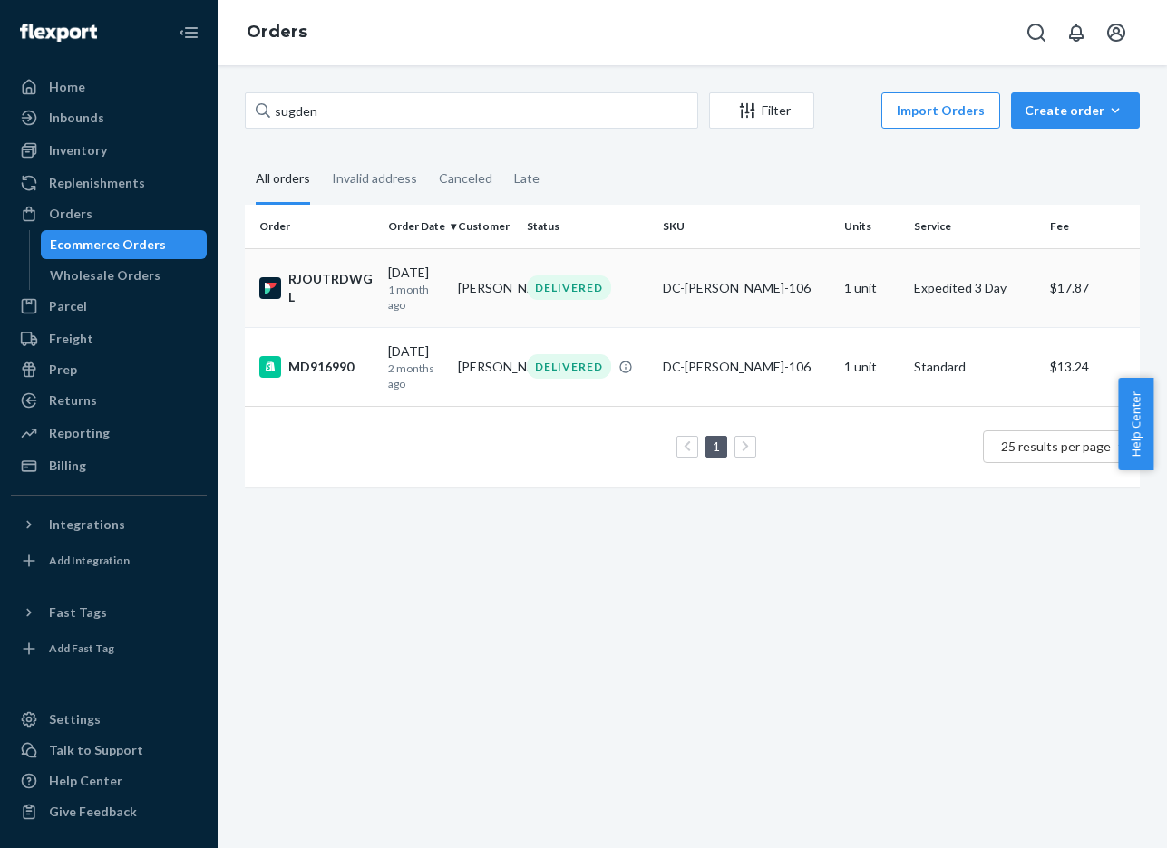
click at [312, 277] on div "RJOUTRDWGL" at bounding box center [316, 288] width 114 height 36
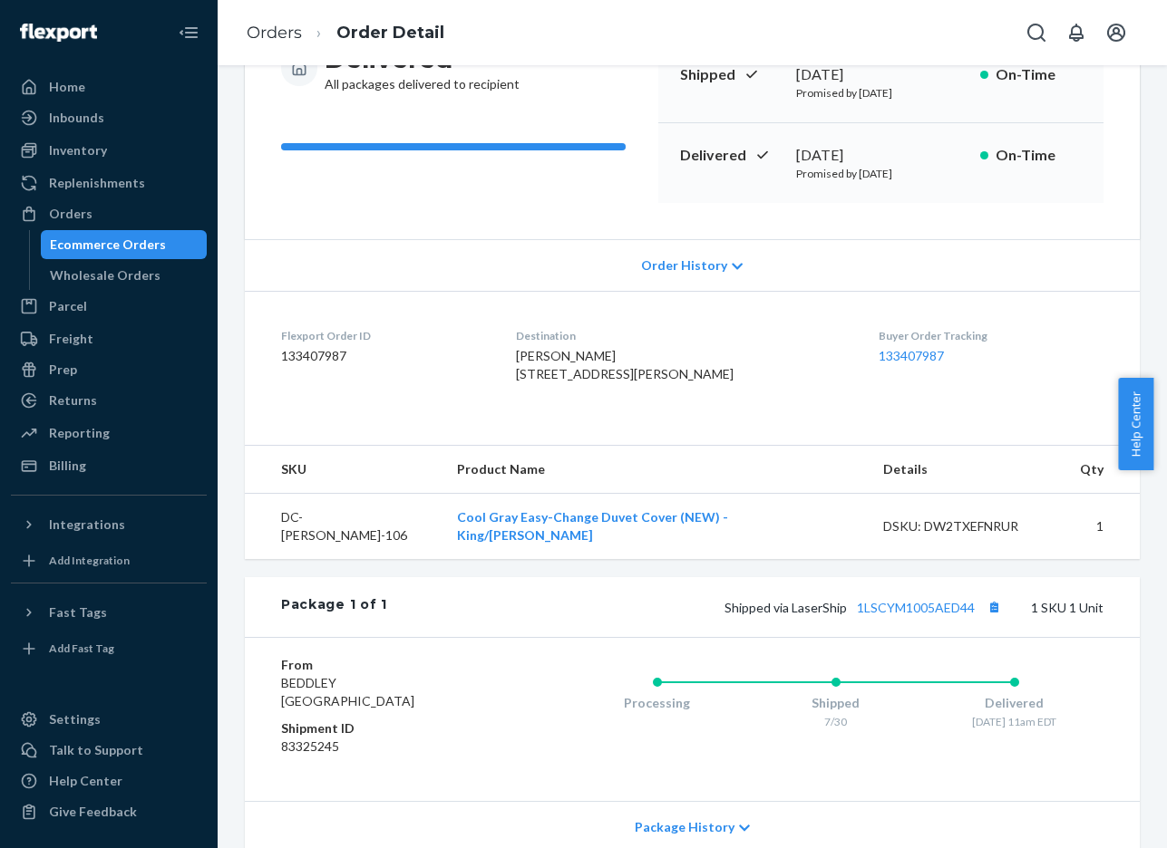
scroll to position [274, 0]
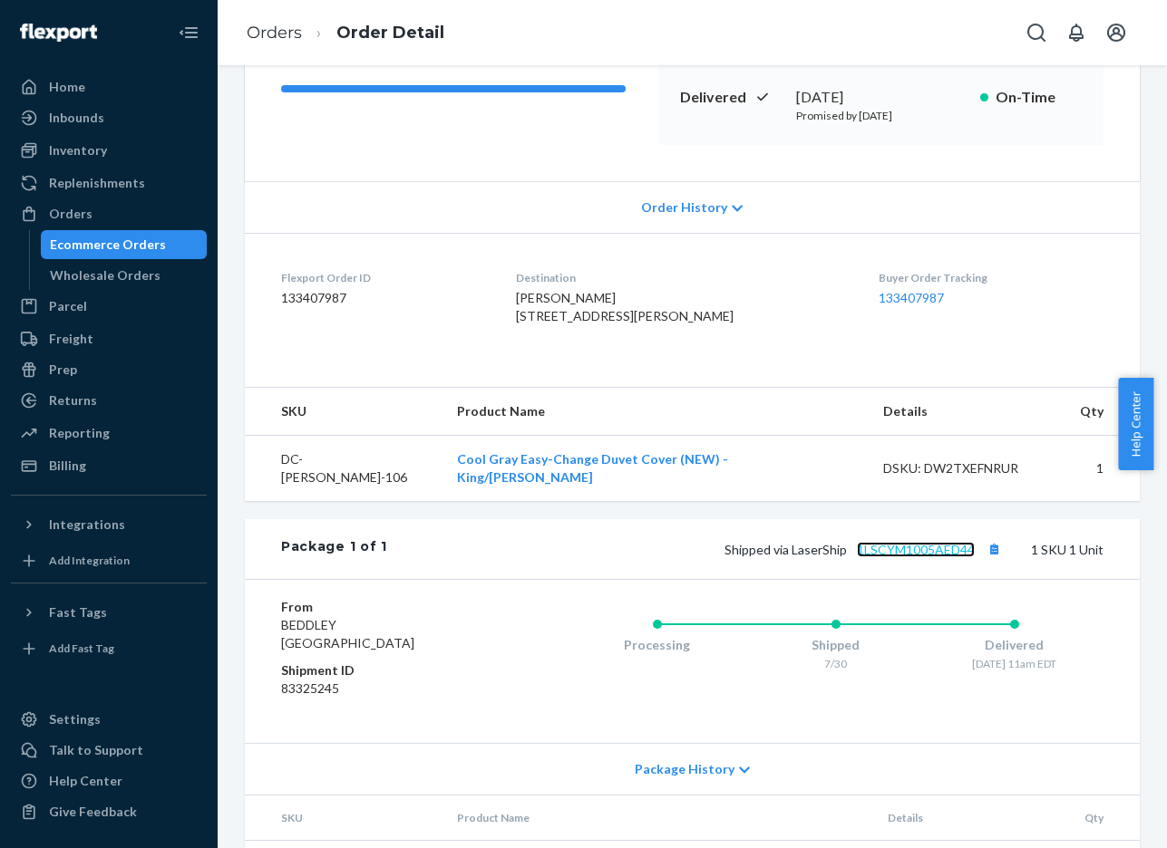
click at [931, 557] on link "1LSCYM1005AED44" at bounding box center [916, 549] width 118 height 15
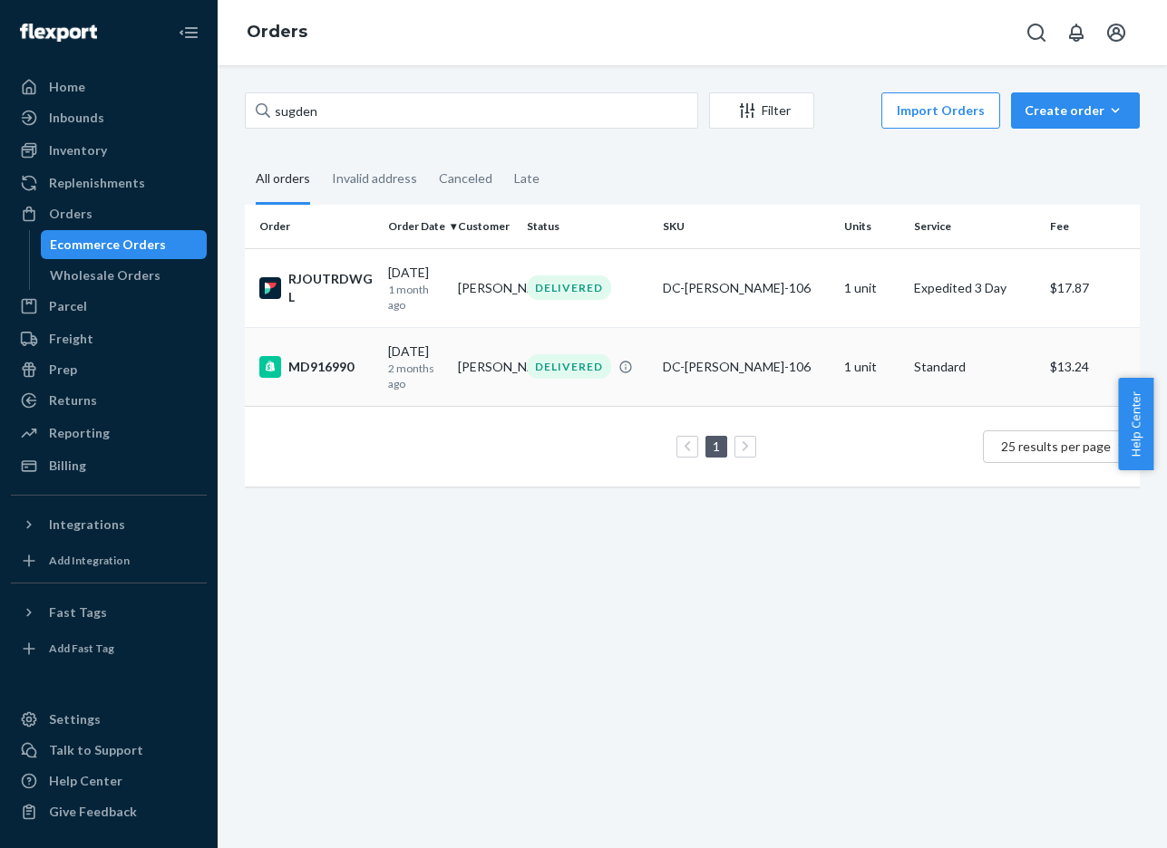
click at [325, 367] on div "MD916990" at bounding box center [316, 367] width 114 height 22
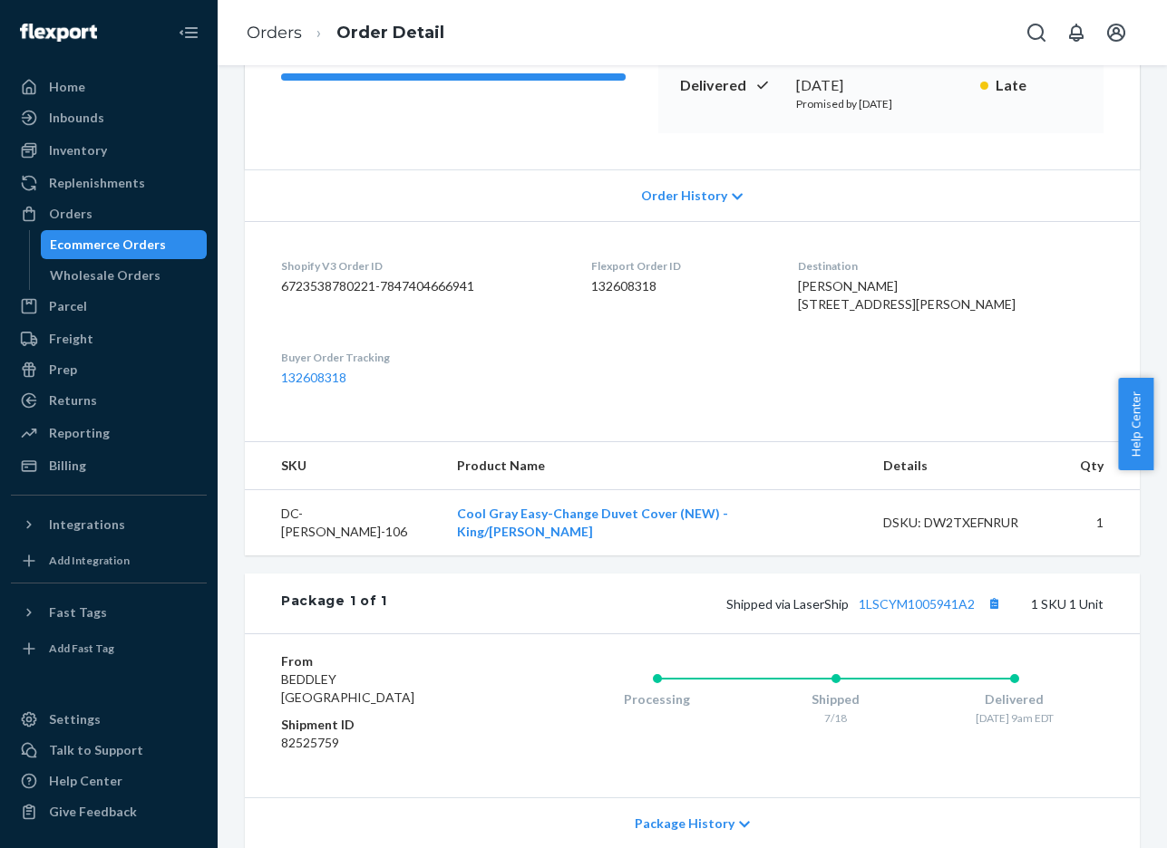
scroll to position [286, 0]
click at [984, 615] on button "Copy tracking number" at bounding box center [994, 603] width 24 height 24
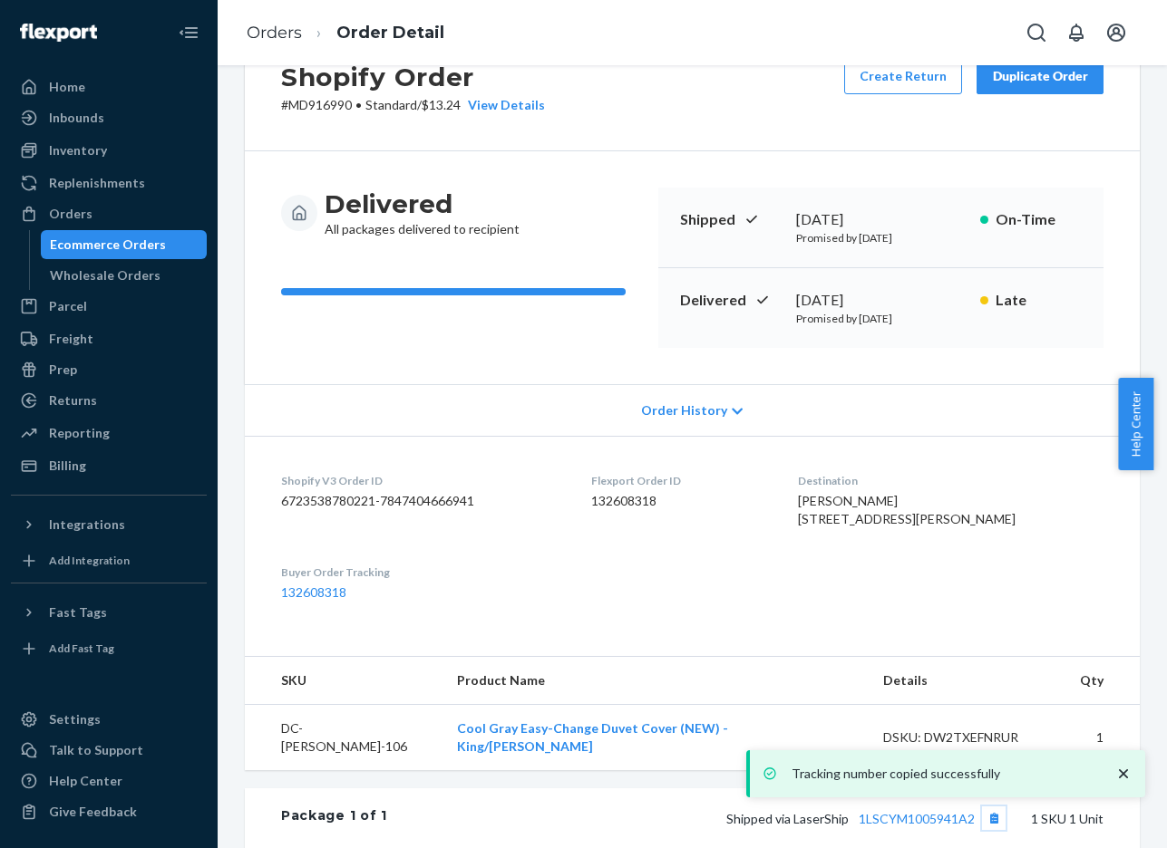
scroll to position [69, 0]
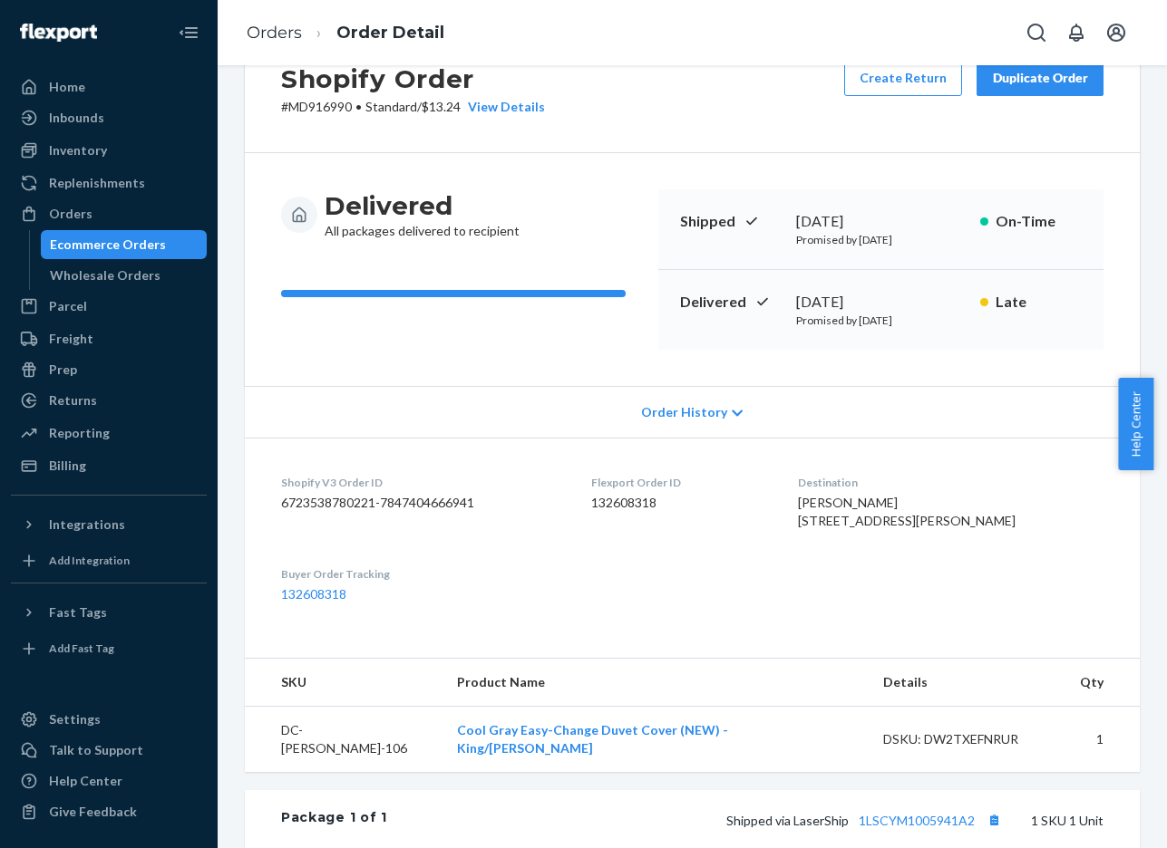
drag, startPoint x: 790, startPoint y: 301, endPoint x: 853, endPoint y: 301, distance: 62.5
click at [853, 301] on div "[DATE]" at bounding box center [881, 302] width 170 height 21
copy div "[DATE]"
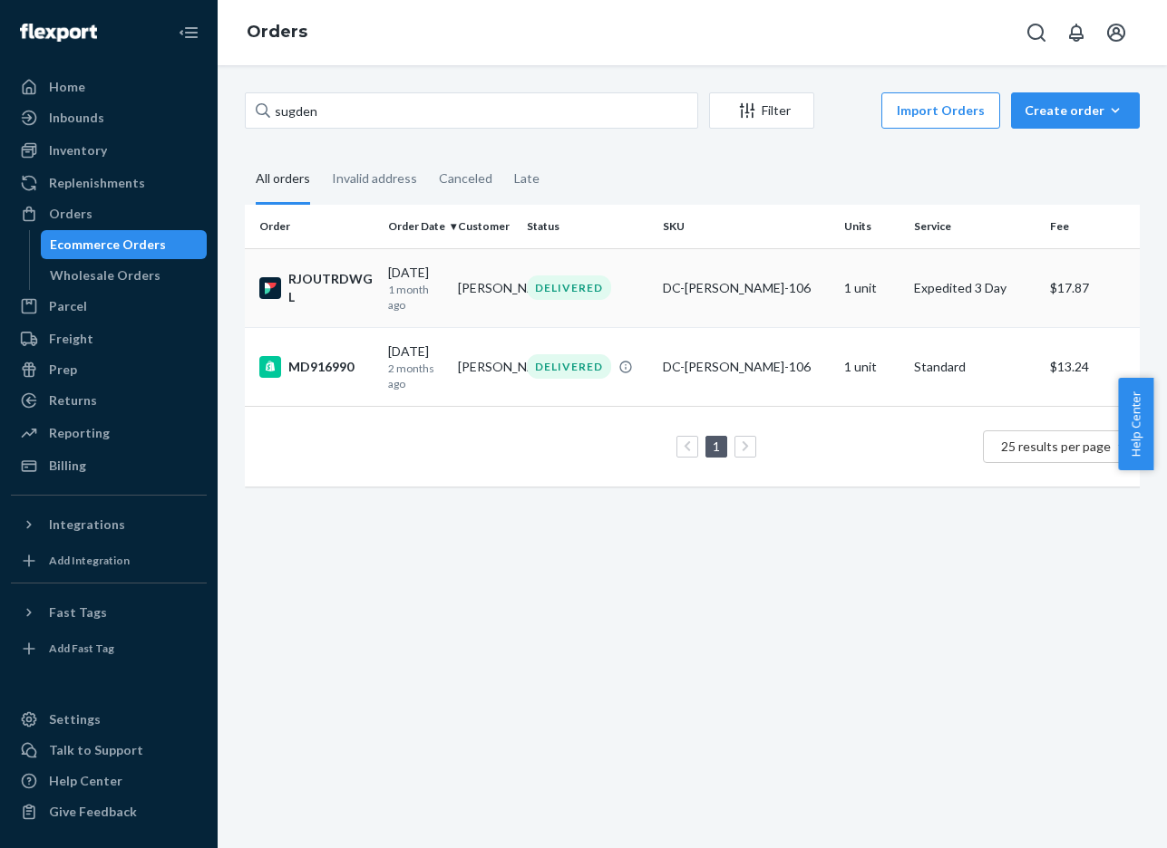
click at [315, 281] on div "RJOUTRDWGL" at bounding box center [316, 288] width 114 height 36
click at [316, 366] on div "MD916990" at bounding box center [316, 367] width 114 height 22
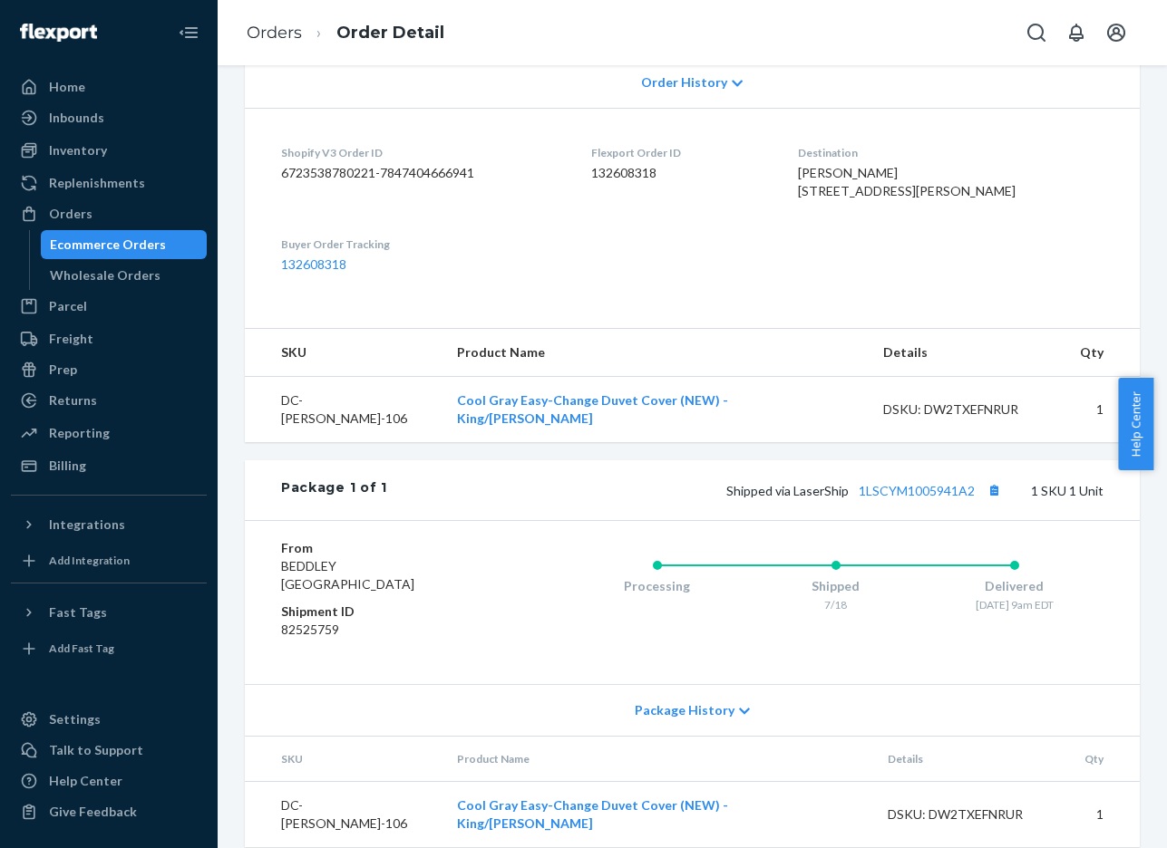
scroll to position [420, 0]
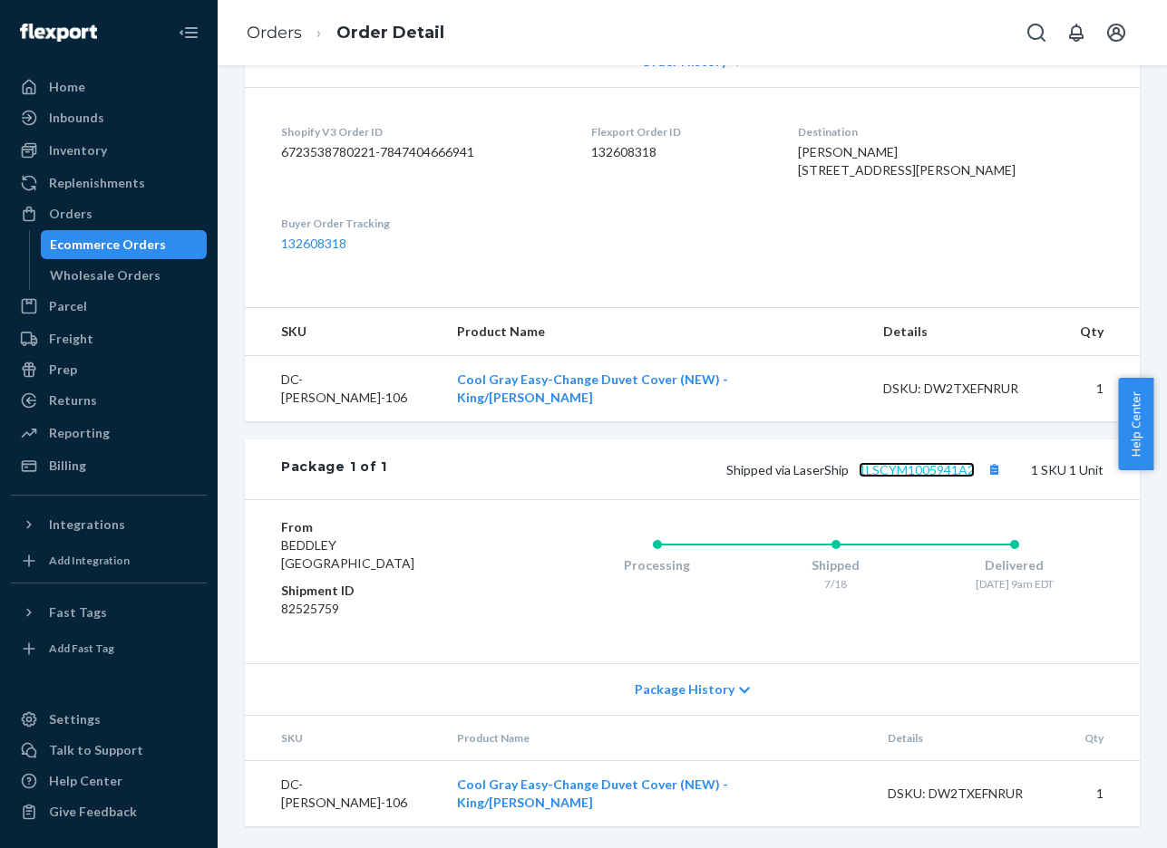
click at [918, 478] on link "1LSCYM1005941A2" at bounding box center [916, 469] width 116 height 15
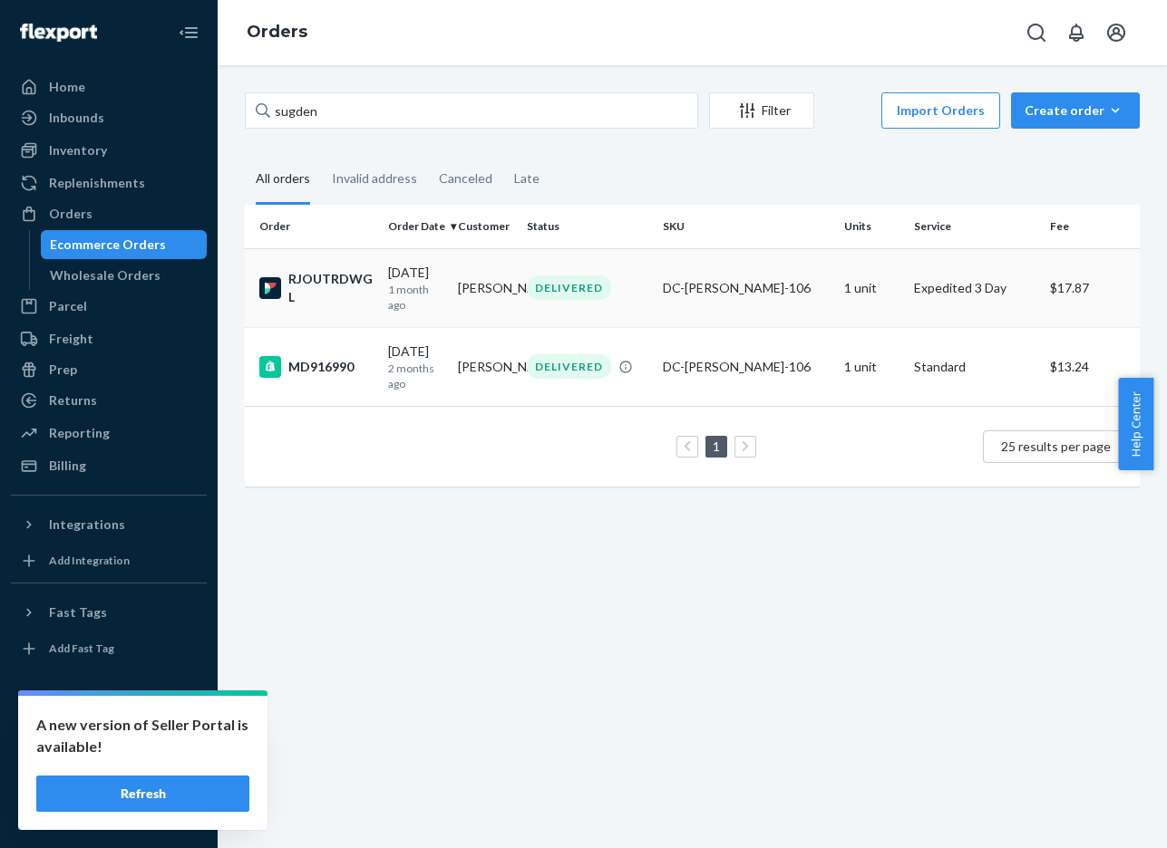
click at [326, 284] on div "RJOUTRDWGL" at bounding box center [316, 288] width 114 height 36
click at [327, 369] on div "MD916990" at bounding box center [316, 367] width 114 height 22
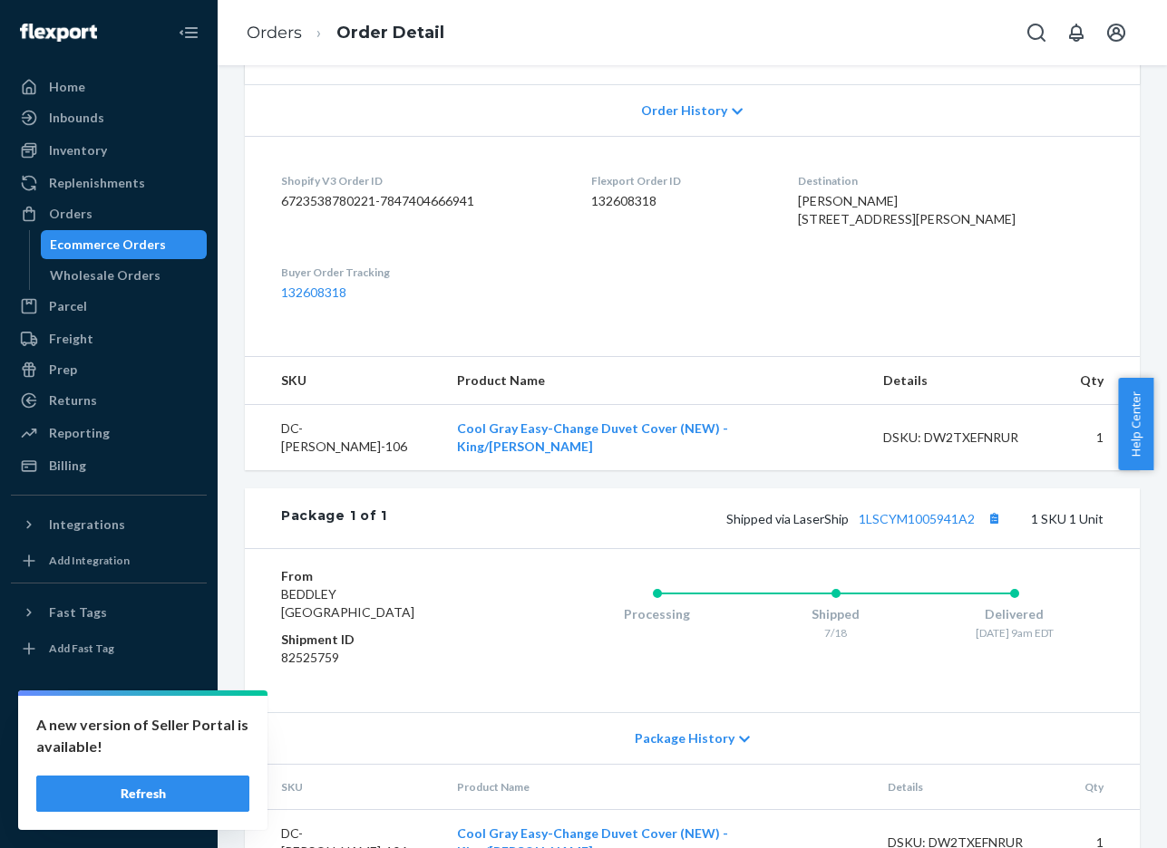
scroll to position [420, 0]
